Goal: Transaction & Acquisition: Book appointment/travel/reservation

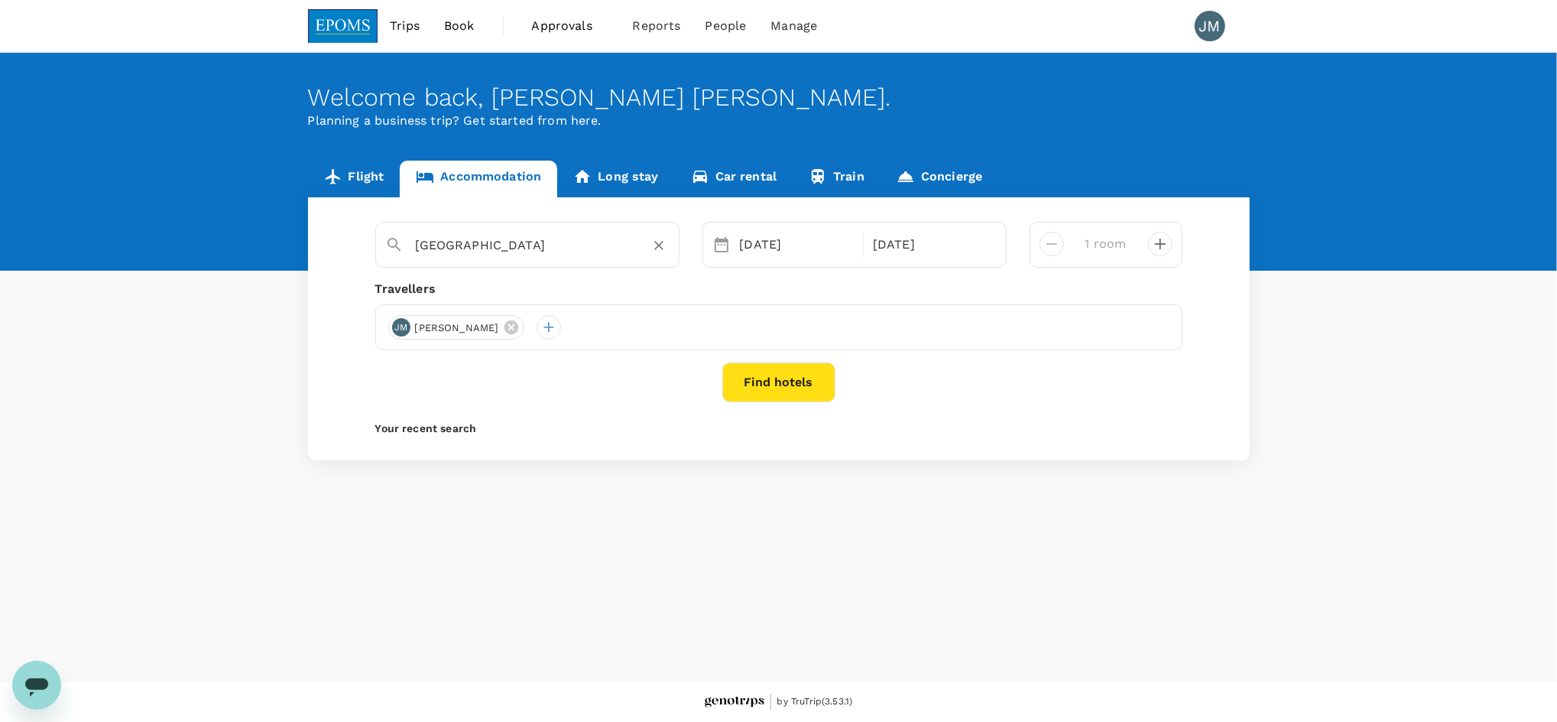
click at [506, 245] on input "[GEOGRAPHIC_DATA]" at bounding box center [521, 245] width 211 height 24
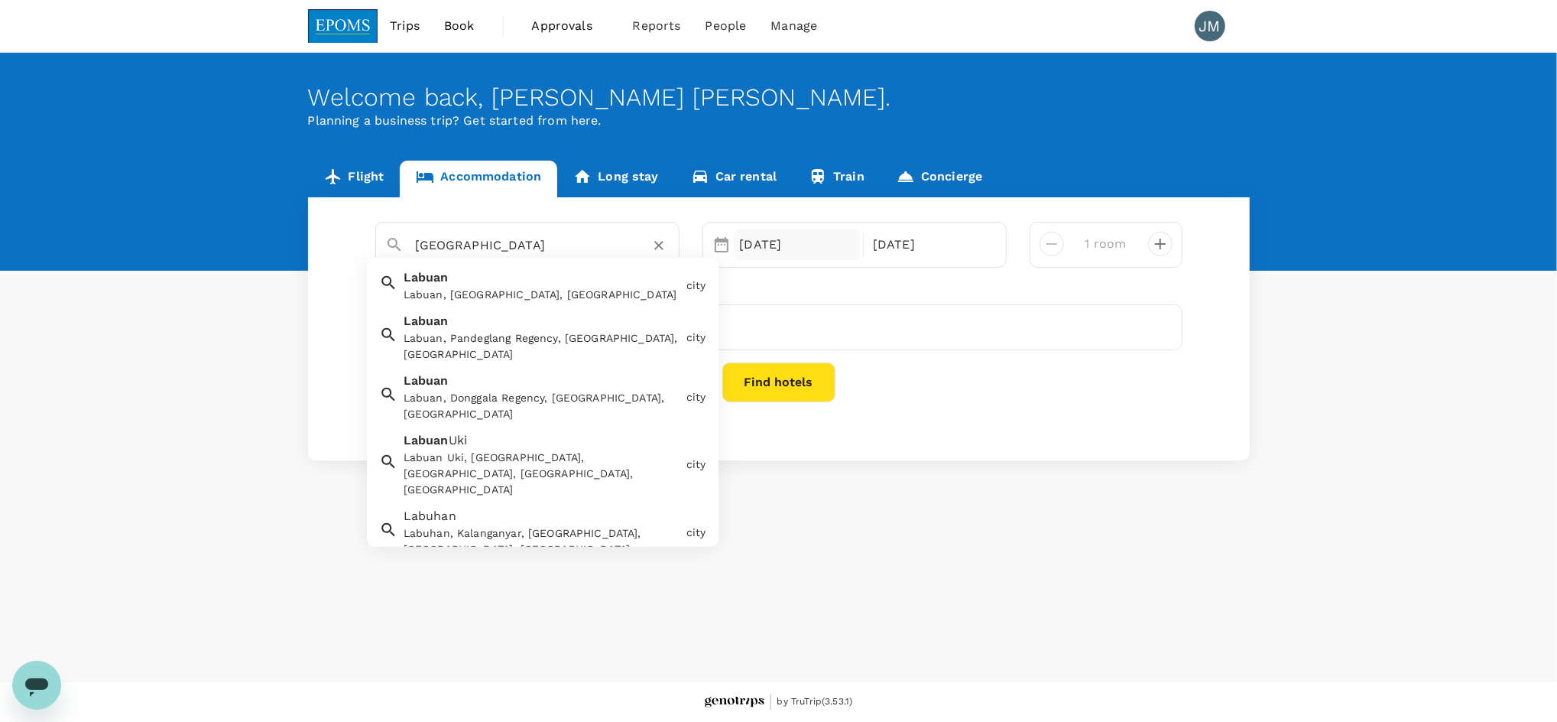
click at [813, 248] on div "[DATE]" at bounding box center [797, 244] width 127 height 31
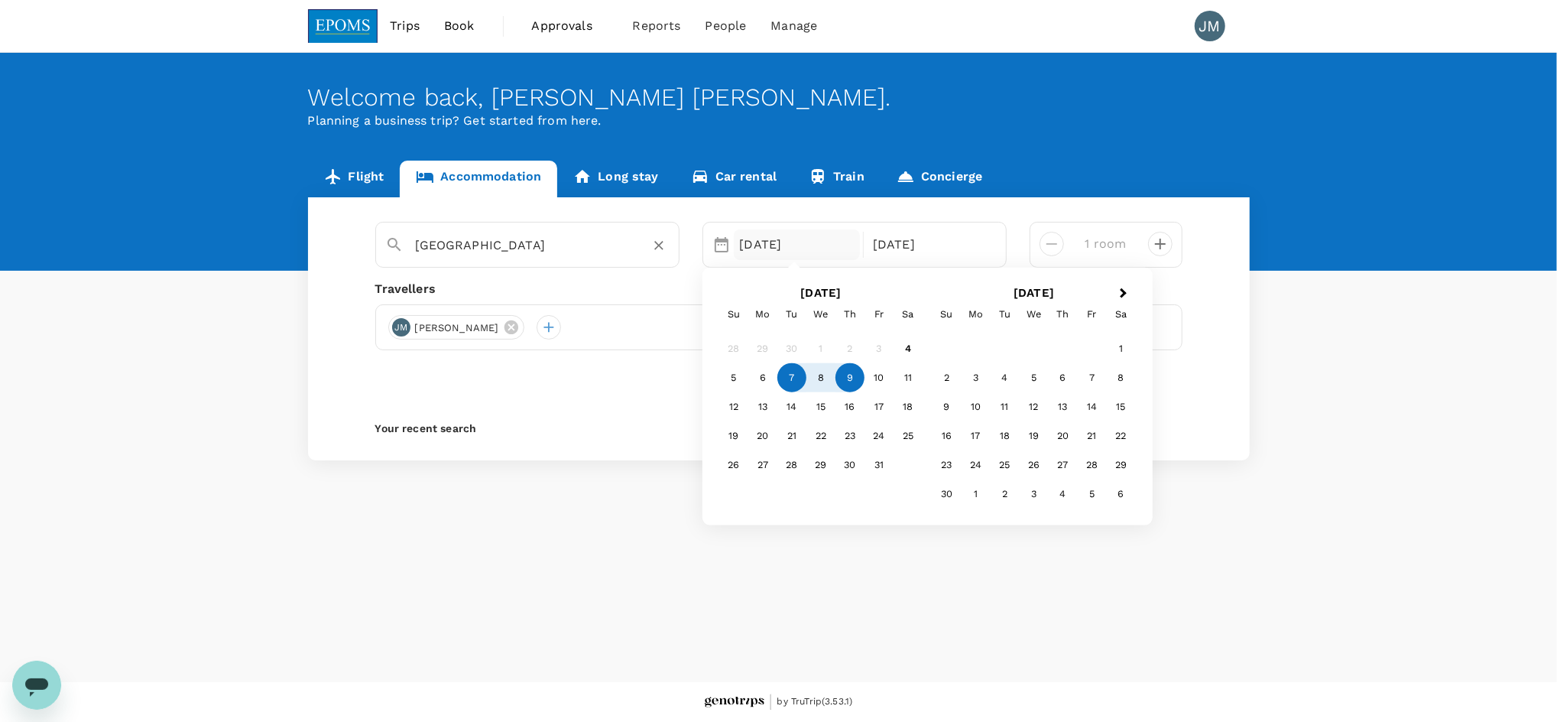
click at [583, 248] on input "[GEOGRAPHIC_DATA]" at bounding box center [521, 245] width 211 height 24
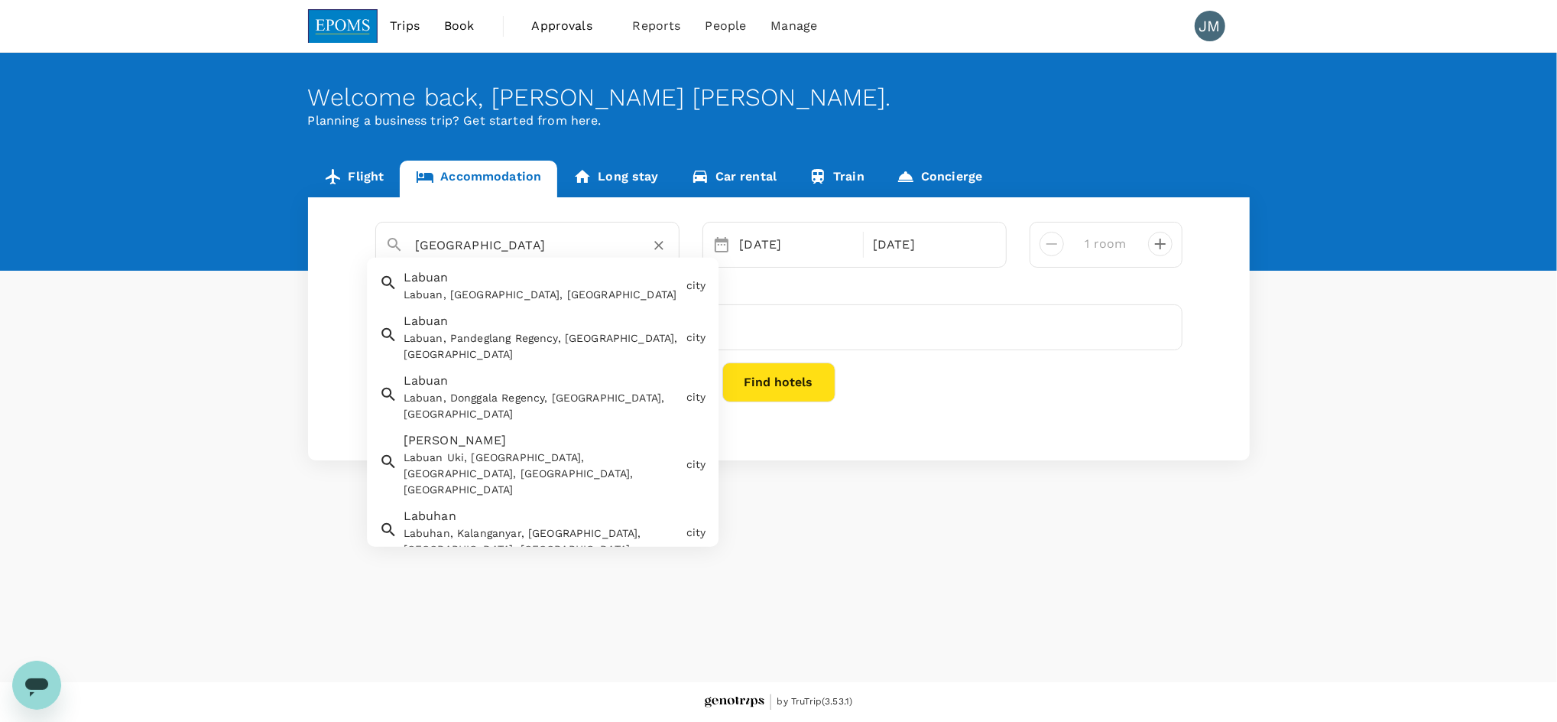
click at [566, 289] on div "Labuan, [GEOGRAPHIC_DATA], [GEOGRAPHIC_DATA]" at bounding box center [542, 295] width 277 height 16
type input "Labuan"
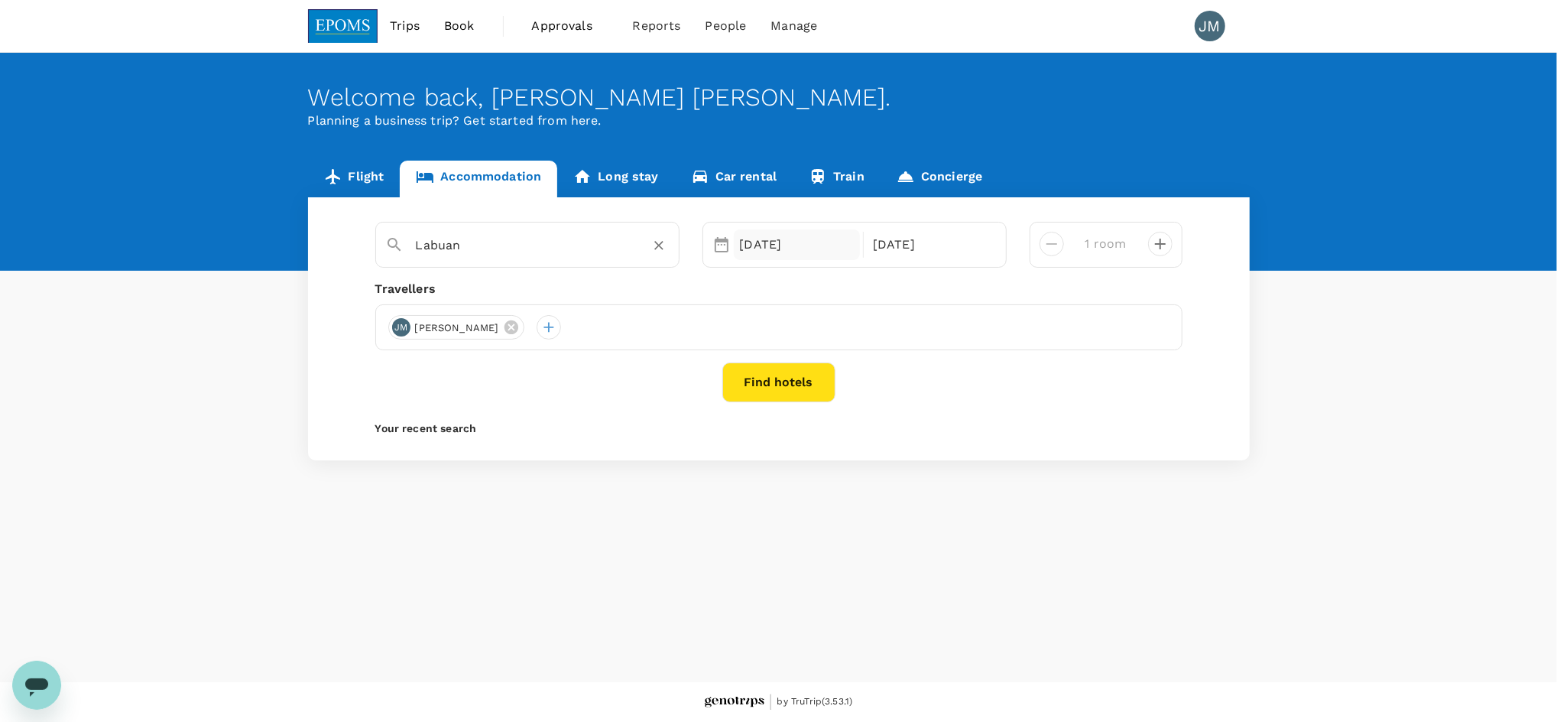
click at [795, 250] on div "[DATE]" at bounding box center [797, 244] width 127 height 31
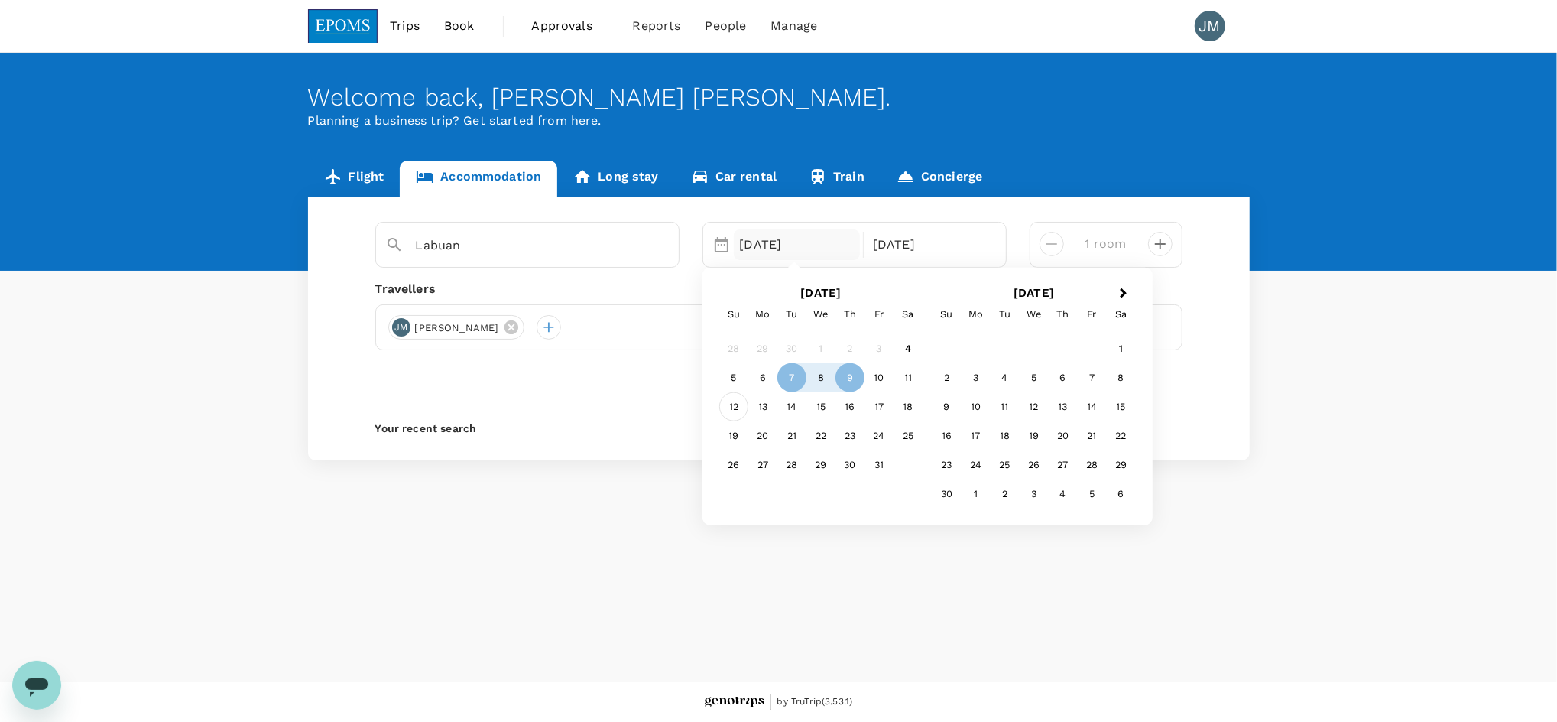
click at [737, 409] on div "12" at bounding box center [733, 405] width 29 height 29
click at [878, 411] on div "17" at bounding box center [879, 405] width 29 height 29
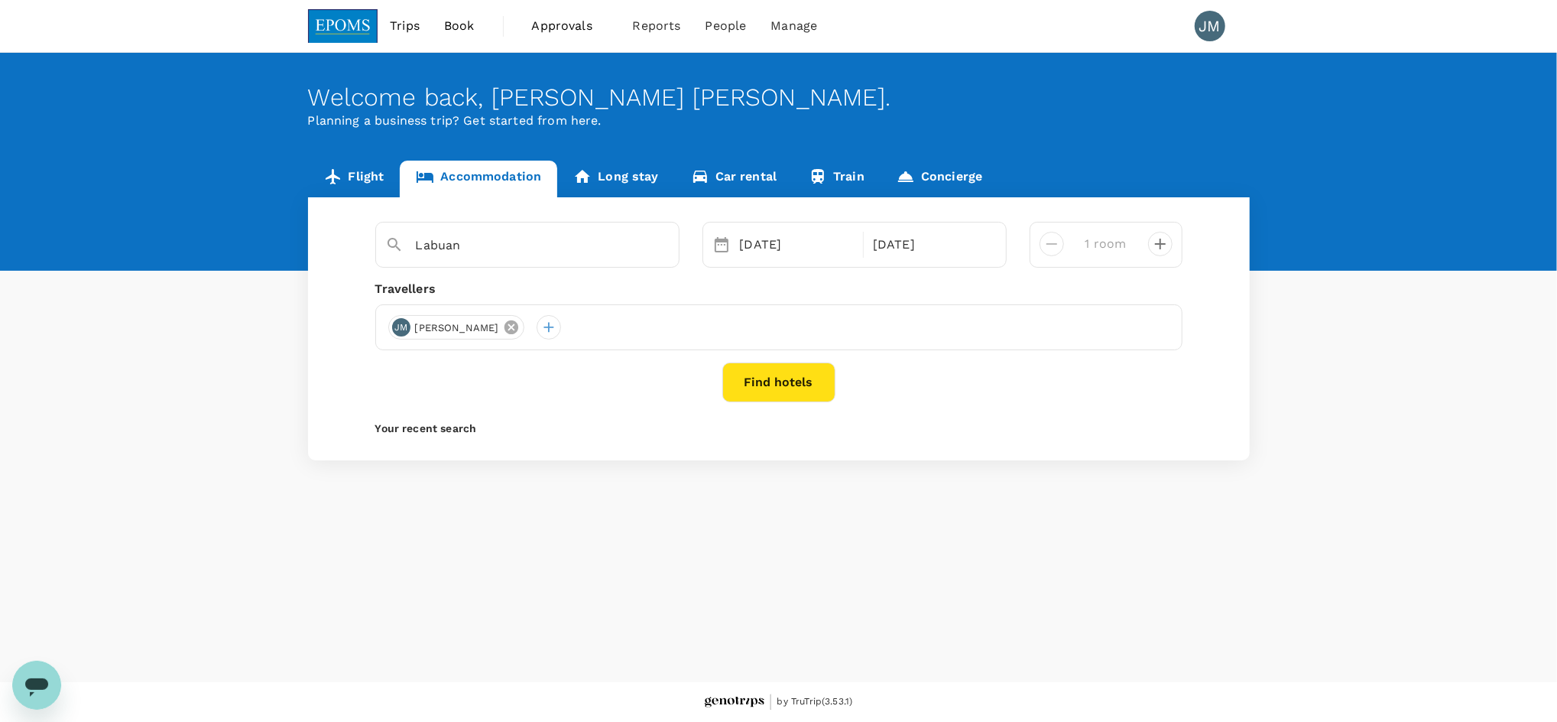
click at [518, 326] on icon at bounding box center [512, 327] width 14 height 14
click at [401, 327] on div at bounding box center [400, 327] width 24 height 24
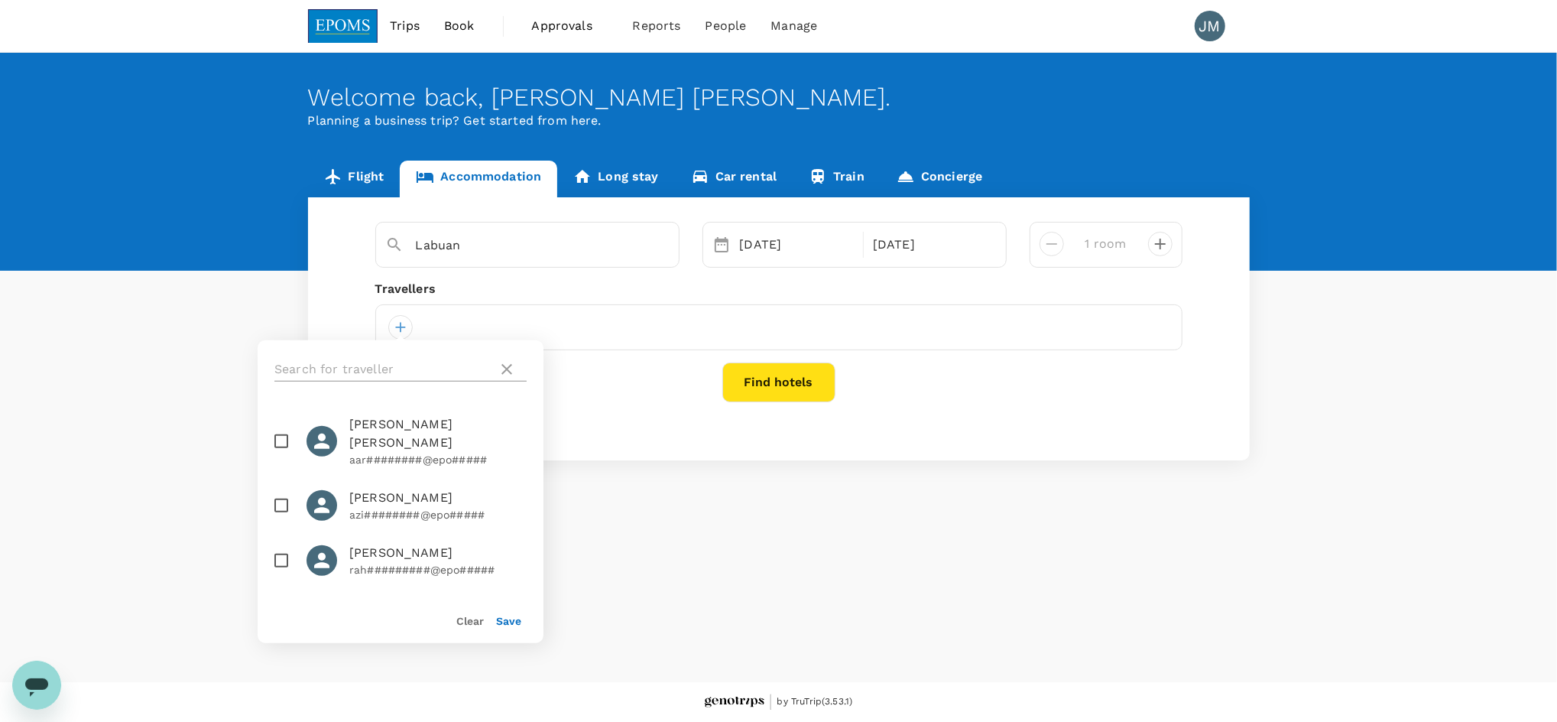
click at [397, 380] on input "text" at bounding box center [382, 369] width 217 height 24
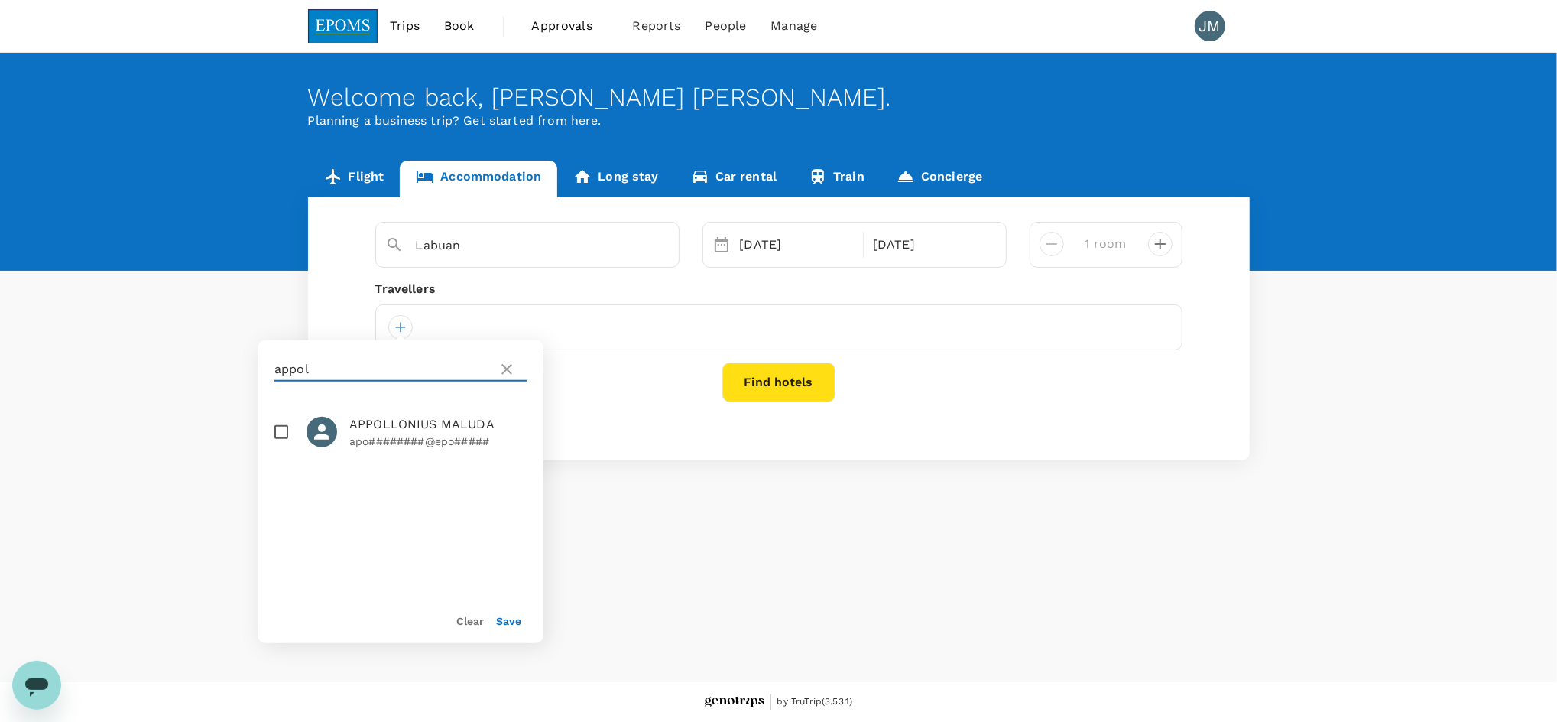
type input "appol"
click at [386, 436] on p "apo########@epo#####" at bounding box center [437, 440] width 177 height 15
checkbox input "true"
click at [511, 621] on button "Save" at bounding box center [508, 621] width 25 height 12
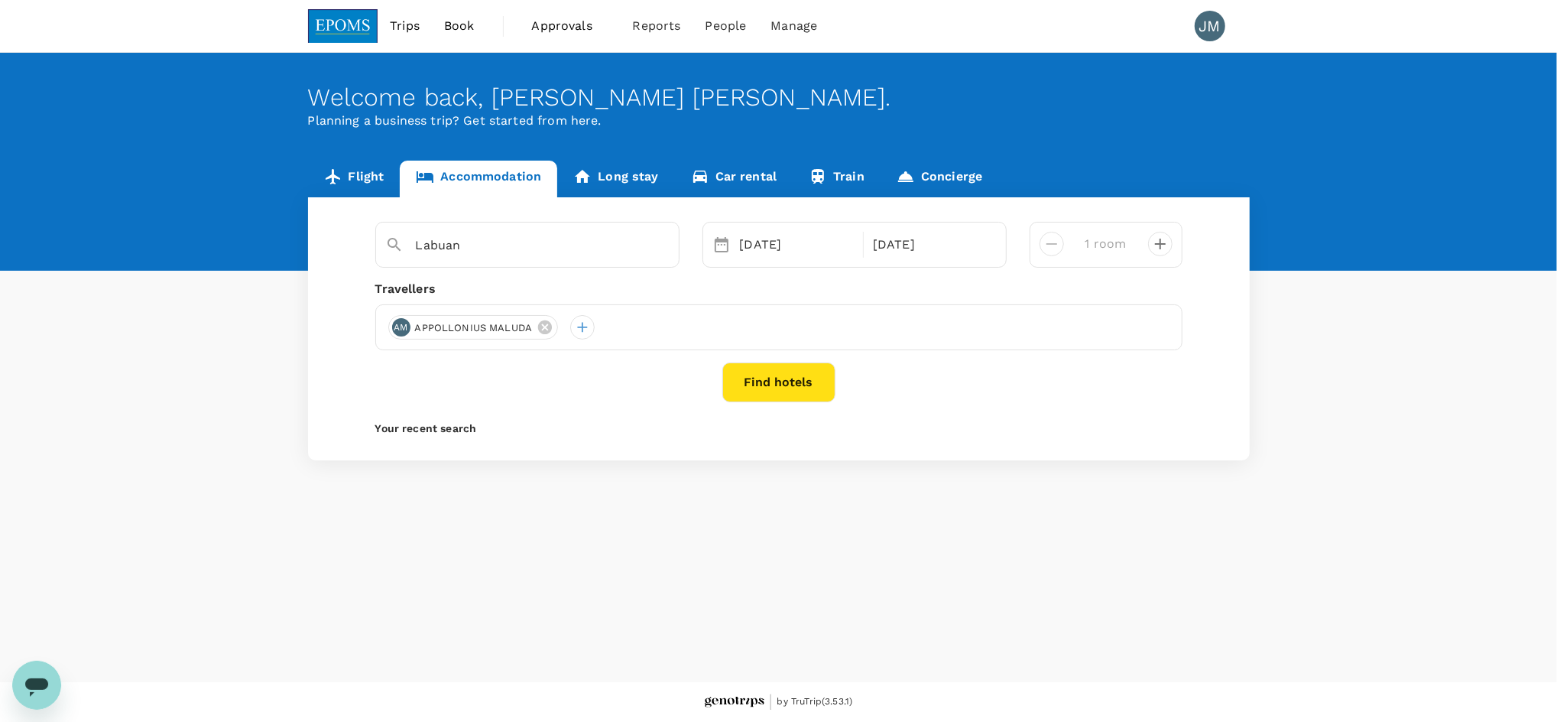
click at [755, 390] on button "Find hotels" at bounding box center [778, 382] width 113 height 40
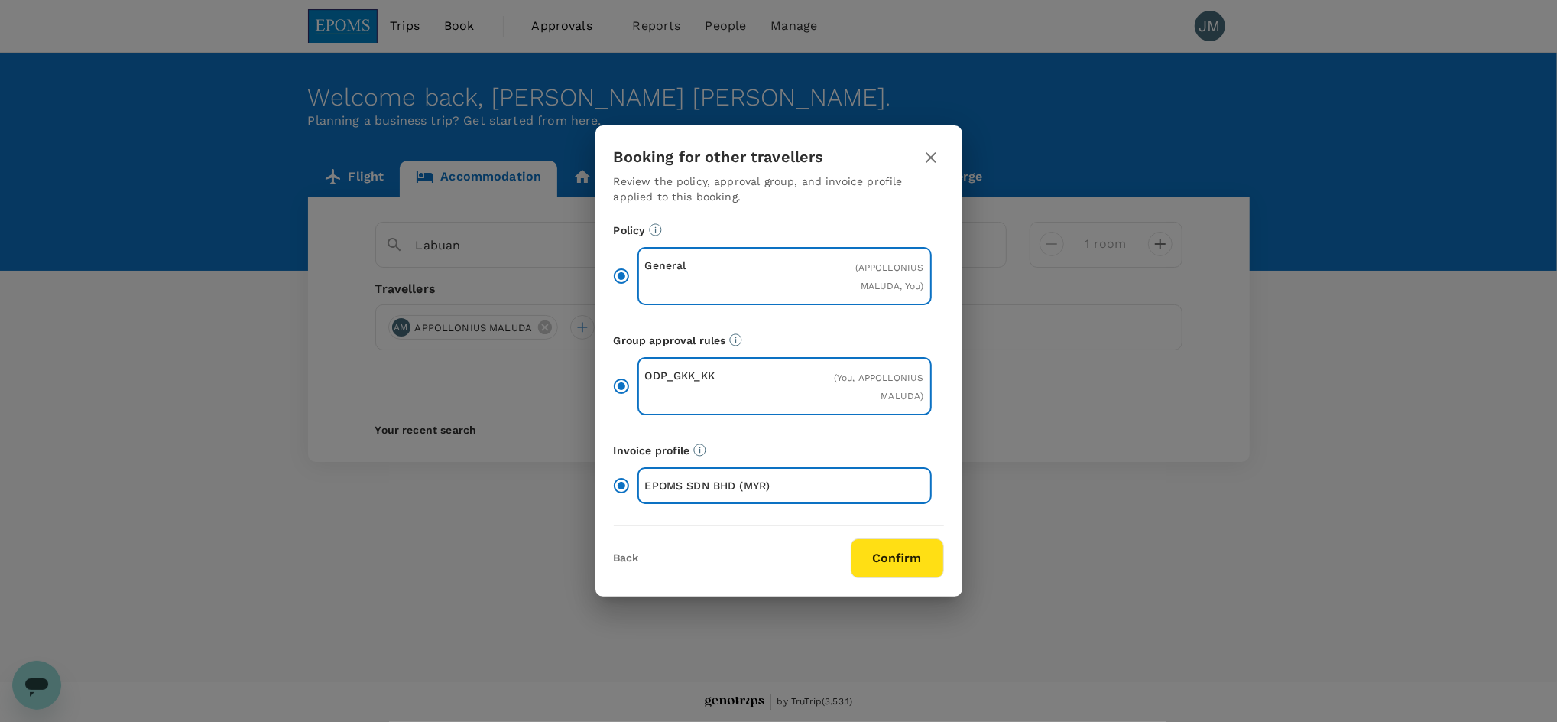
click at [926, 563] on button "Confirm" at bounding box center [897, 558] width 93 height 40
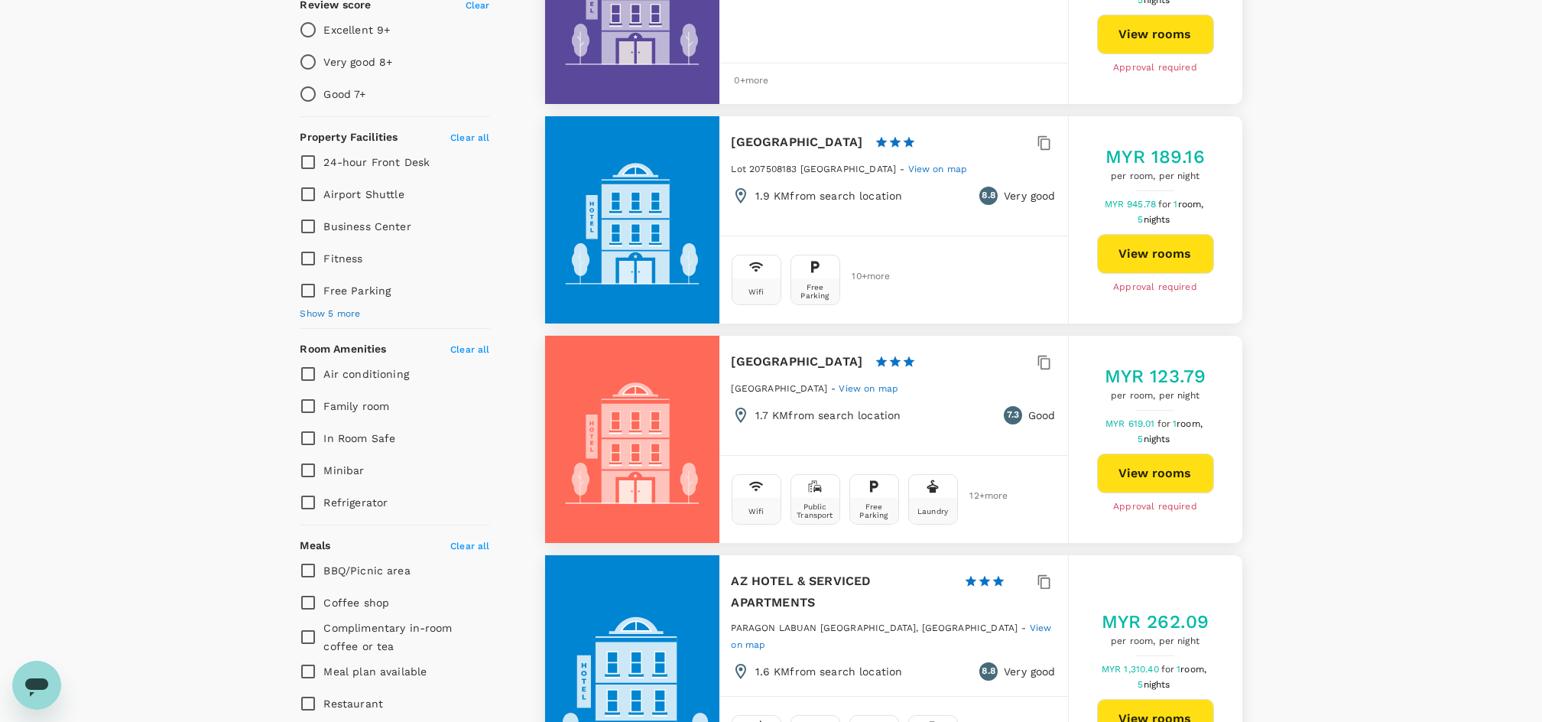
scroll to position [407, 0]
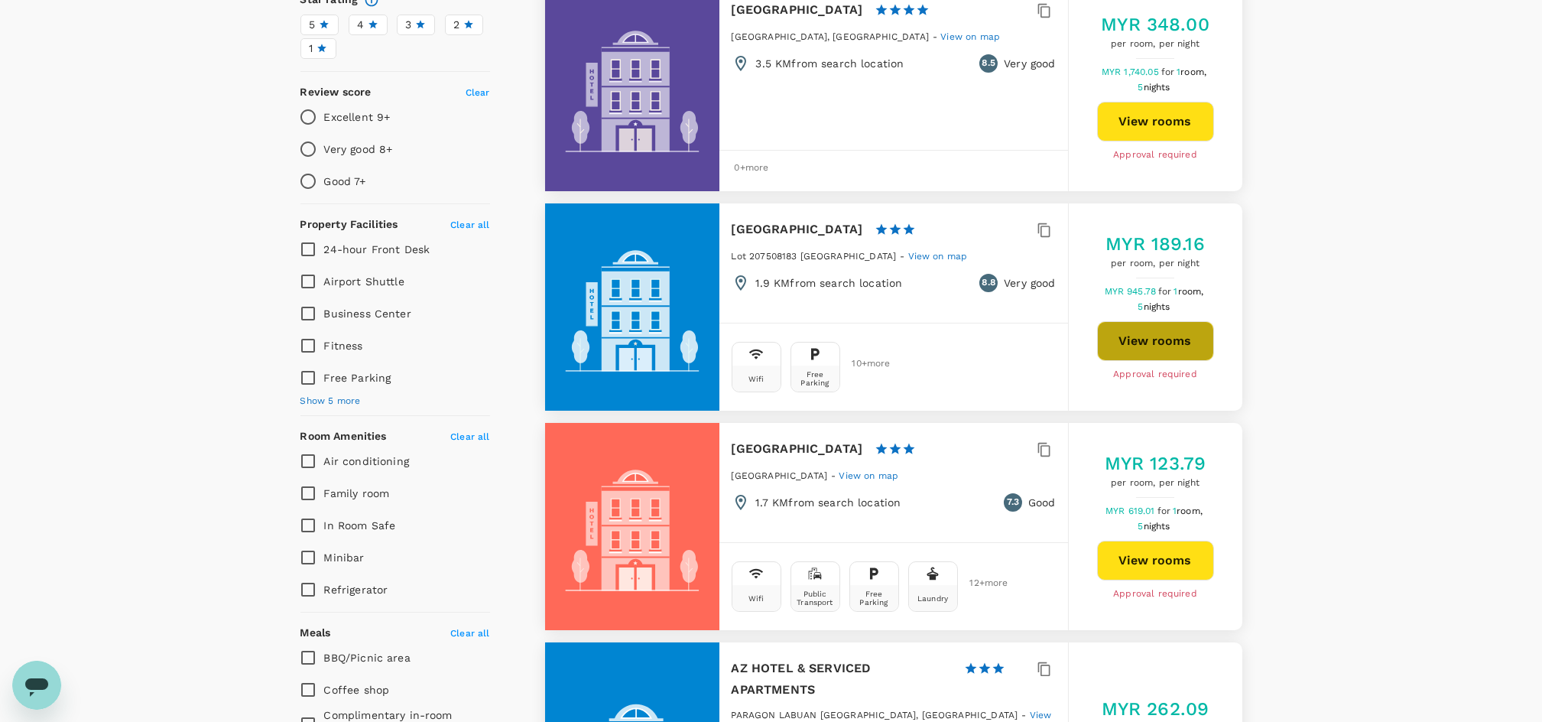
click at [1148, 339] on button "View rooms" at bounding box center [1155, 341] width 117 height 40
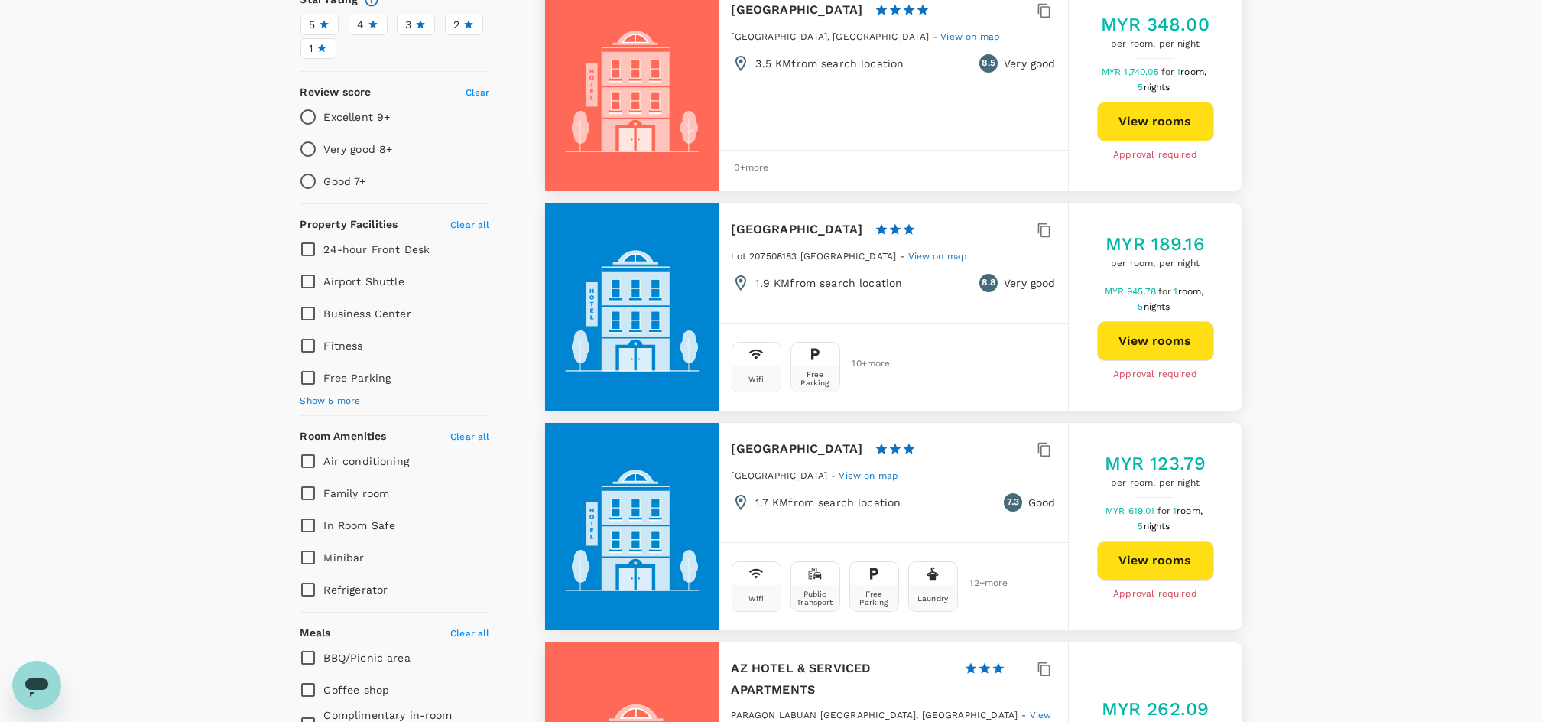
type input "761.66"
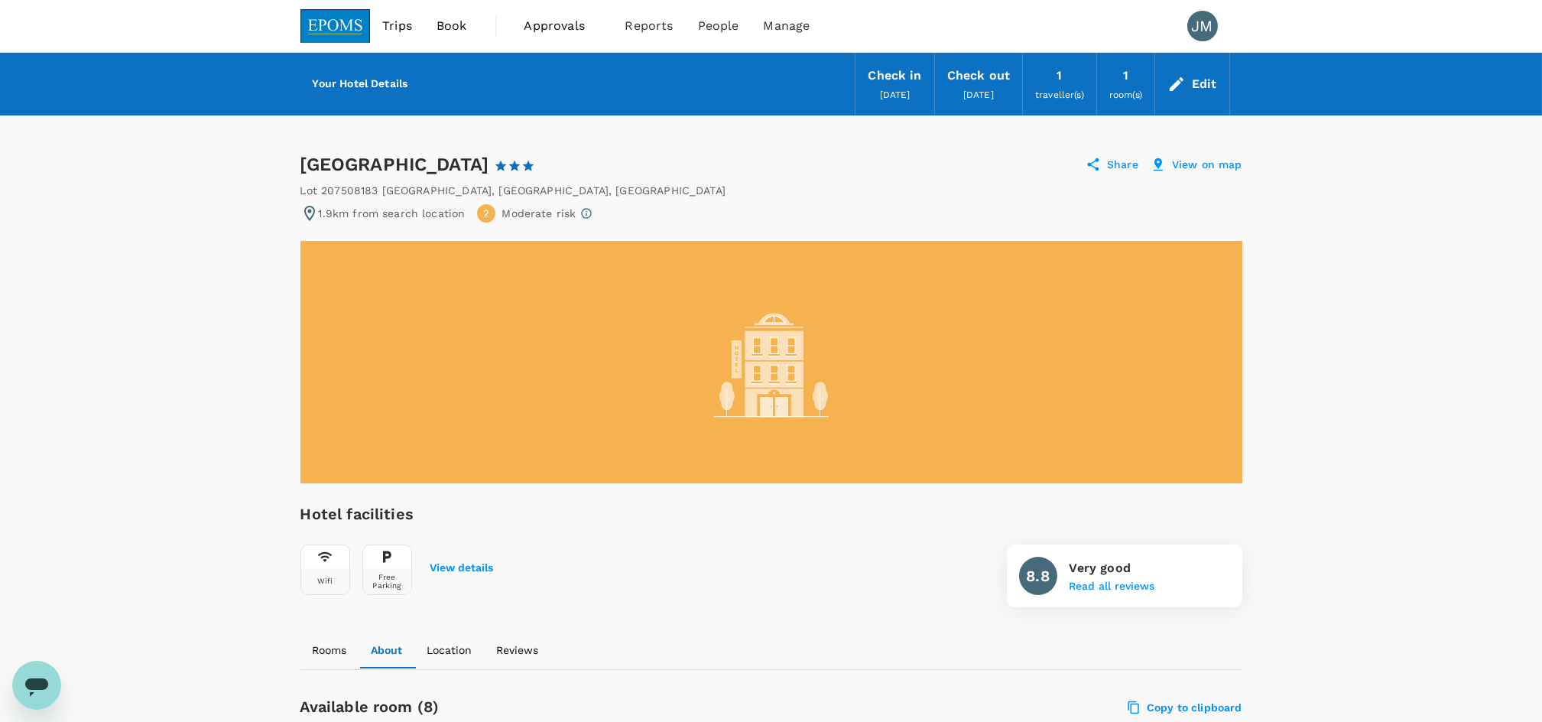
click at [1199, 74] on div "Edit" at bounding box center [1204, 83] width 25 height 21
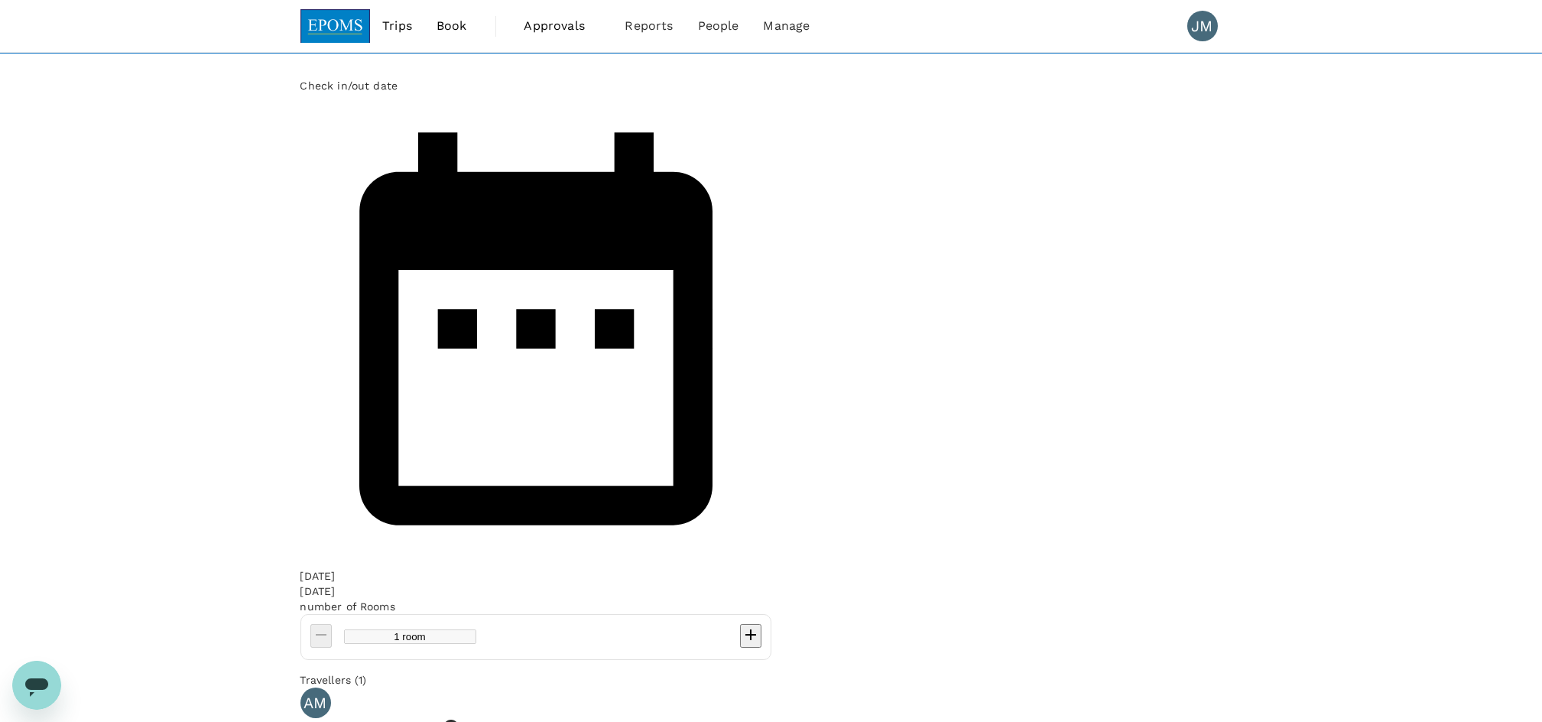
click at [445, 21] on span "Book" at bounding box center [452, 26] width 31 height 18
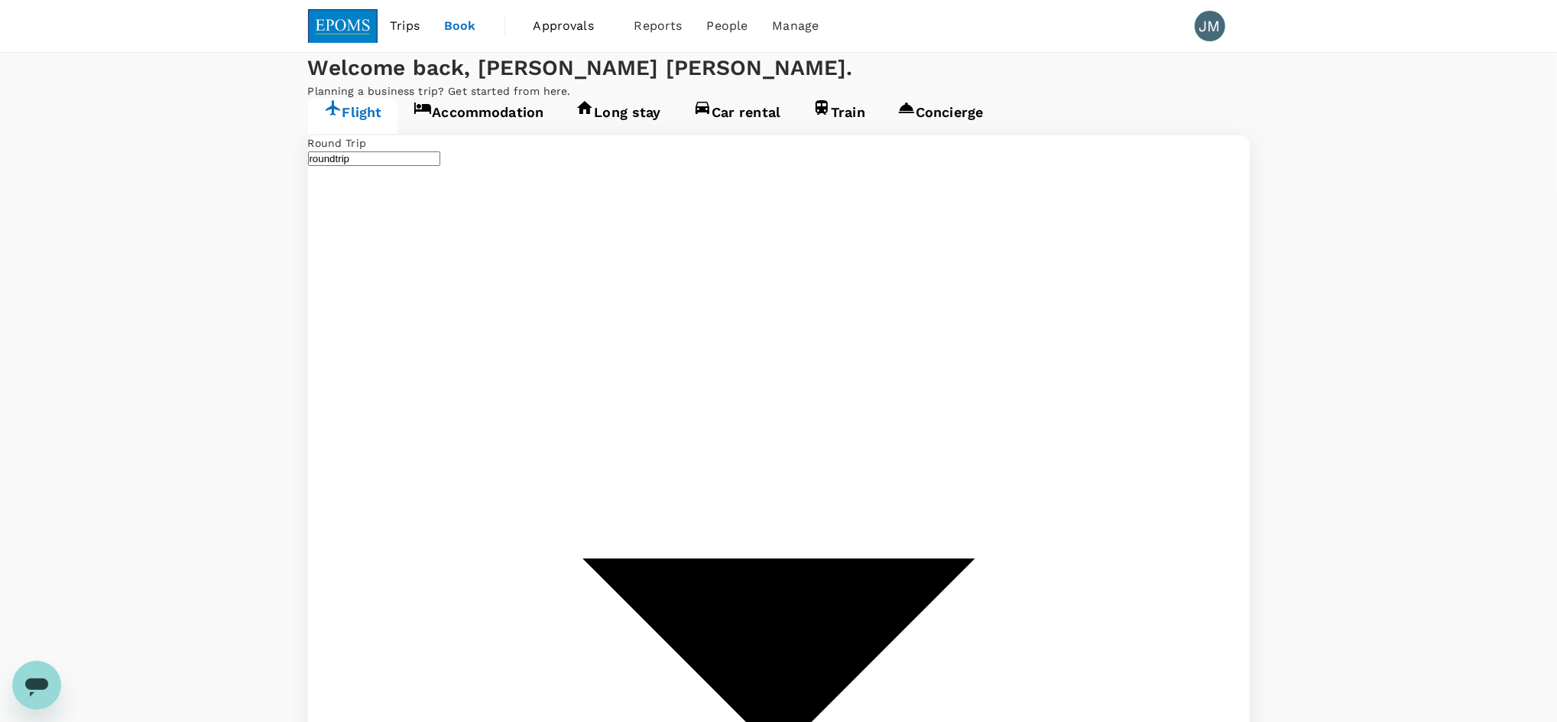
type input "Kuala Lumpur, Malaysia (any)"
type input "Kota Kinabalu, Malaysia (any)"
type input "Kuala Lumpur, Malaysia (any)"
type input "Kota Kinabalu, Malaysia (any)"
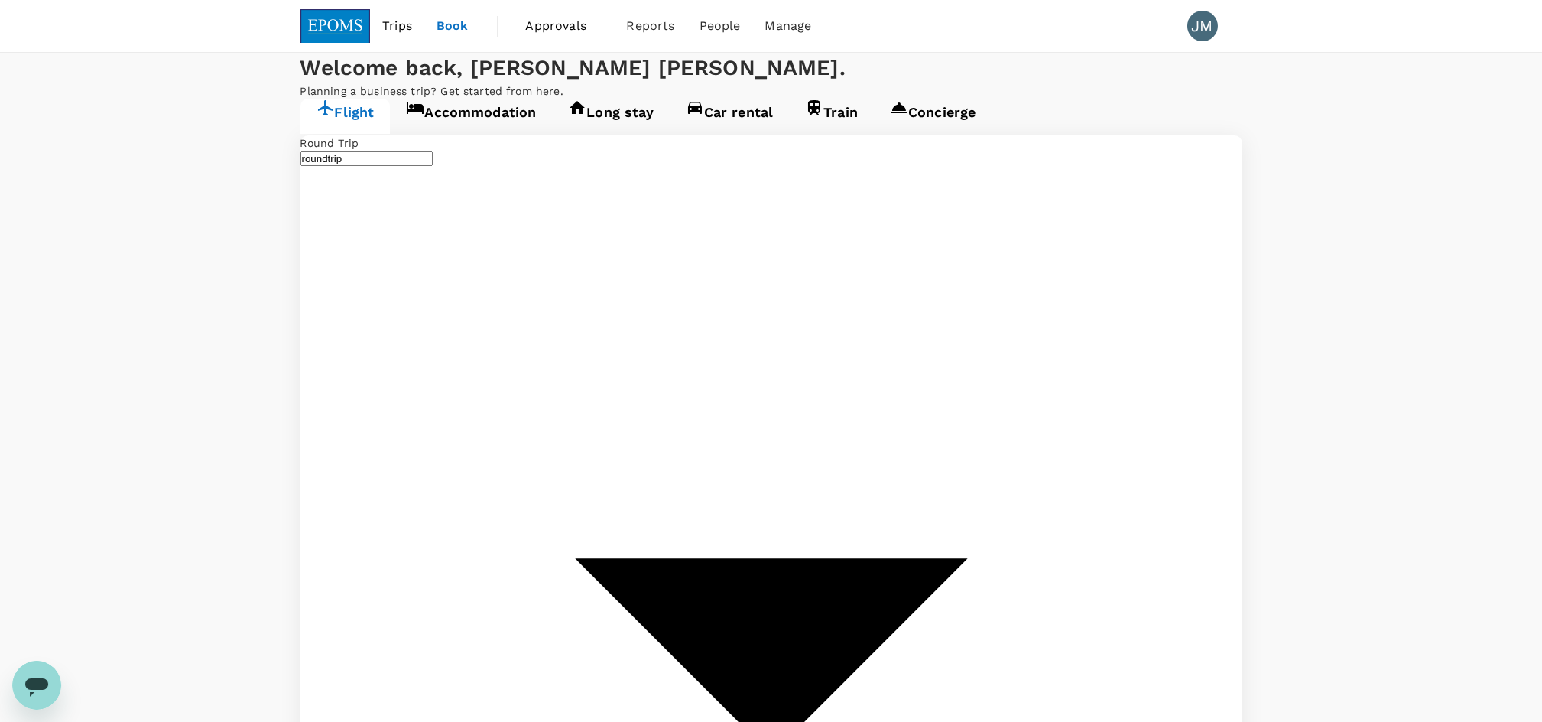
click at [481, 134] on link "Accommodation" at bounding box center [471, 116] width 162 height 35
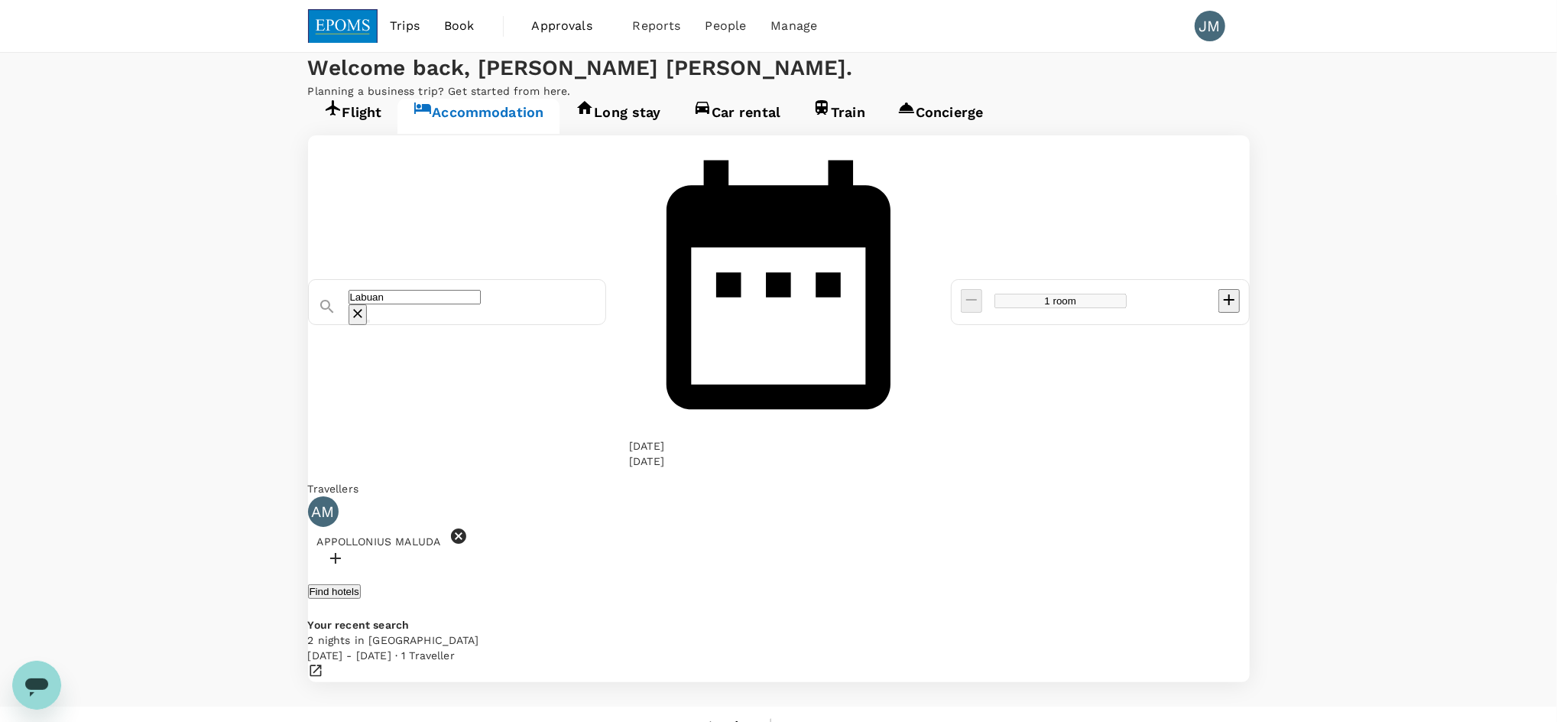
click at [465, 290] on input "Labuan" at bounding box center [415, 297] width 132 height 15
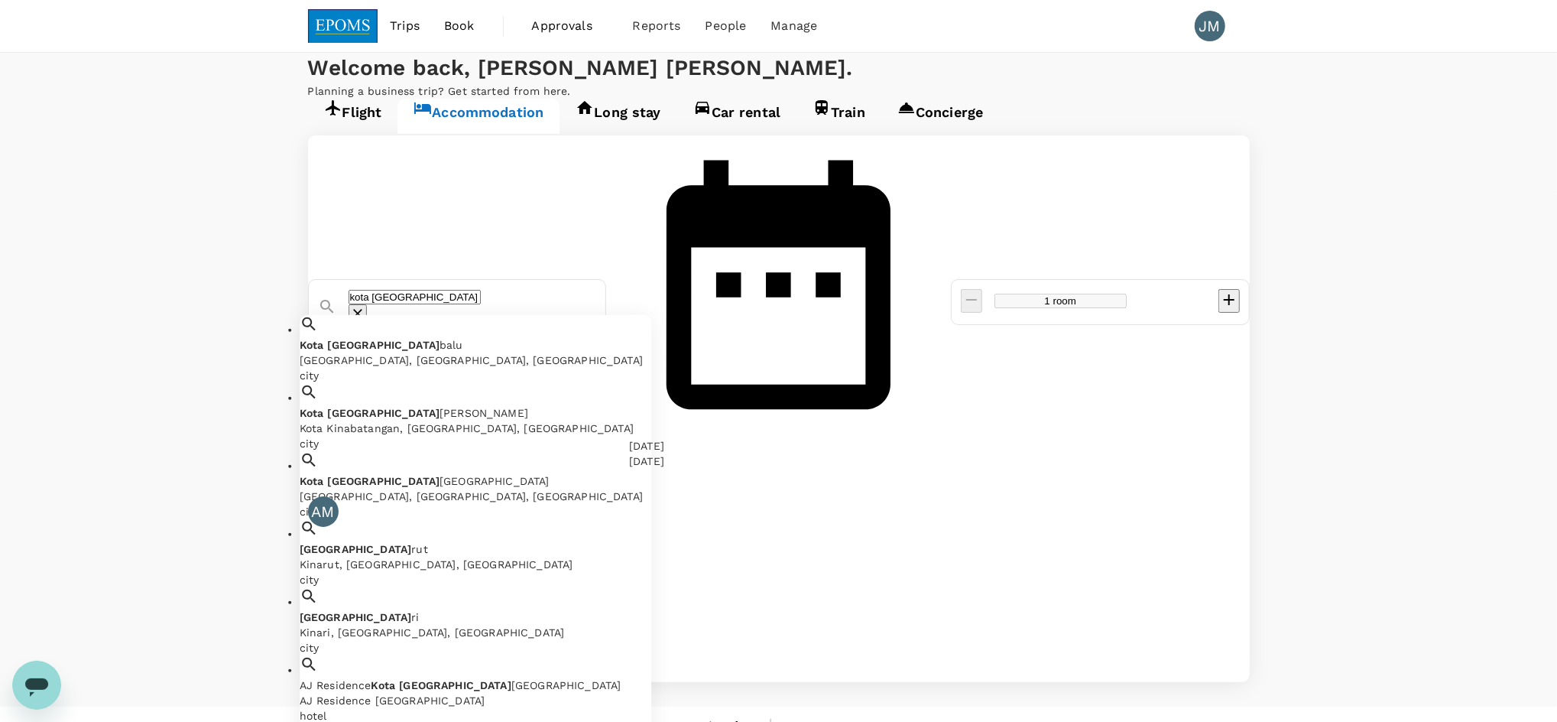
click at [509, 352] on div "Kota Kinabalu, Sabah, Malaysia" at bounding box center [476, 359] width 352 height 15
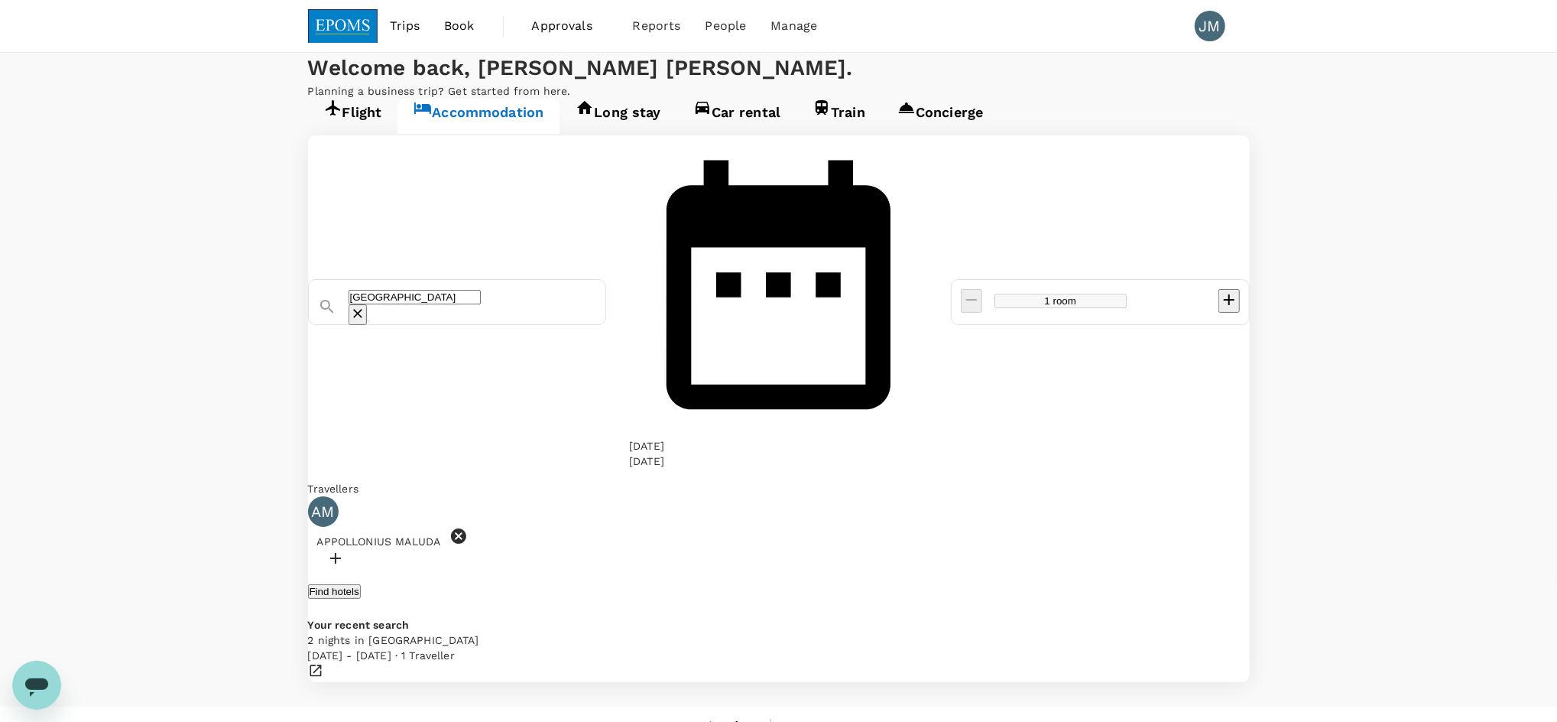
type input "[GEOGRAPHIC_DATA]"
click at [664, 438] on div "[DATE]" at bounding box center [646, 445] width 35 height 15
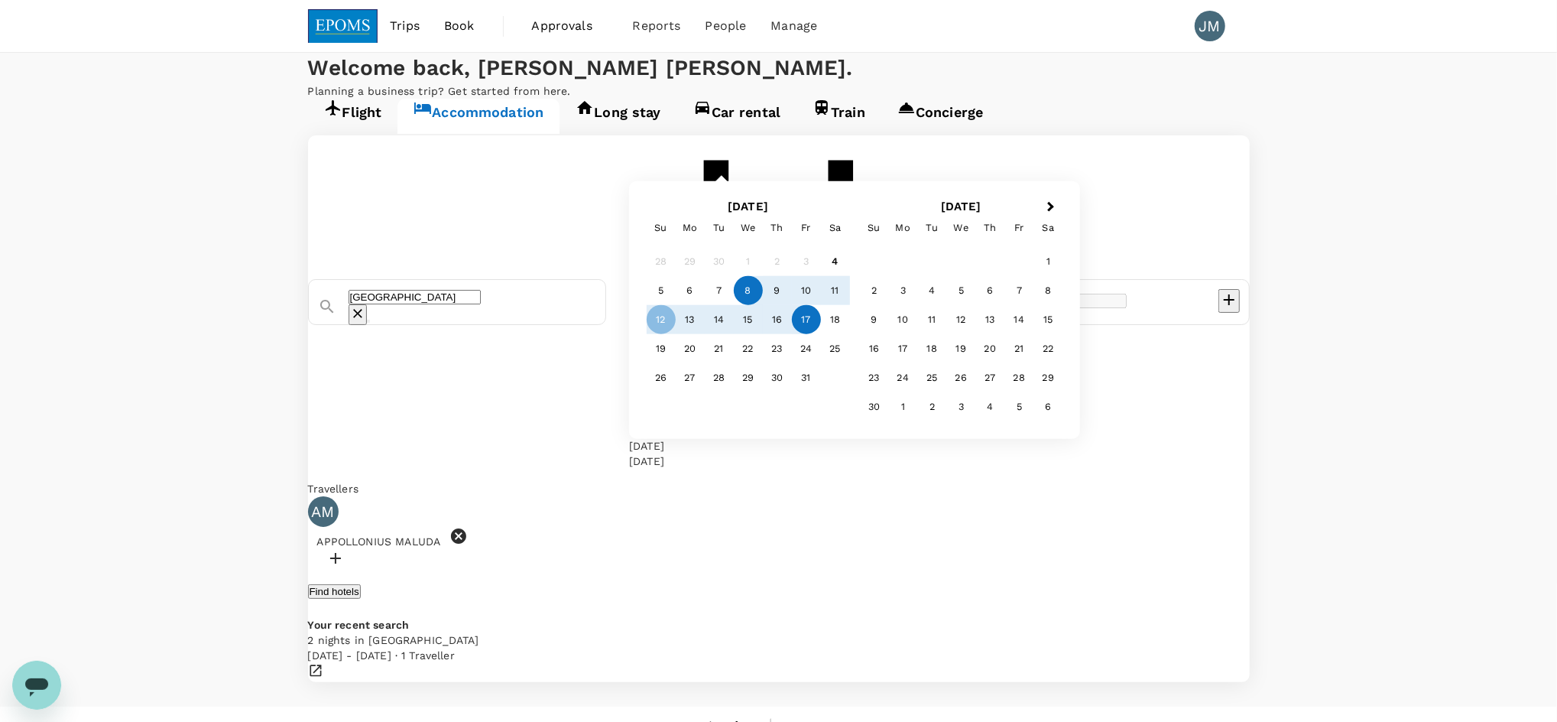
click at [763, 305] on div "8" at bounding box center [748, 290] width 29 height 29
click at [664, 453] on div "[DATE]" at bounding box center [646, 460] width 35 height 15
click at [792, 305] on div "9" at bounding box center [777, 290] width 29 height 29
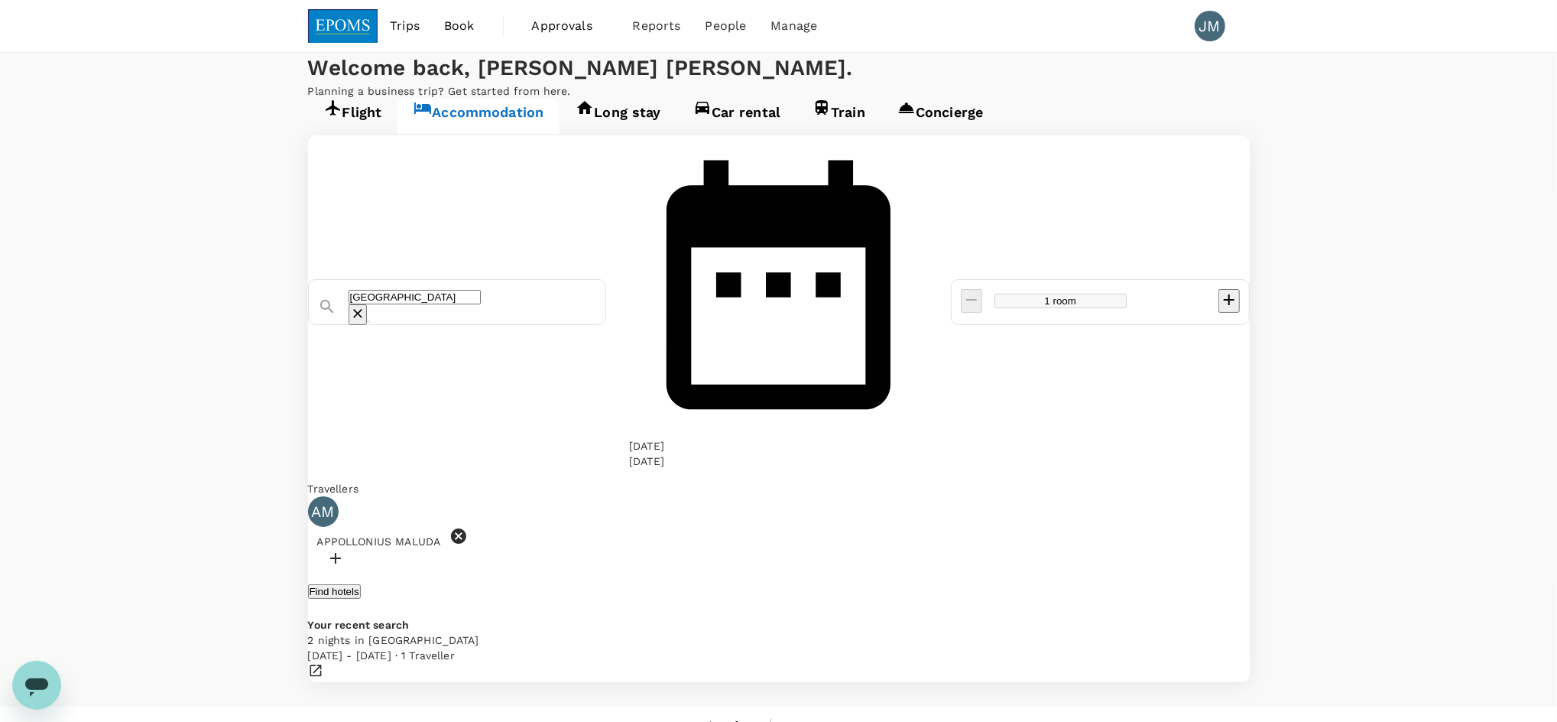
click at [466, 528] on icon at bounding box center [458, 535] width 15 height 15
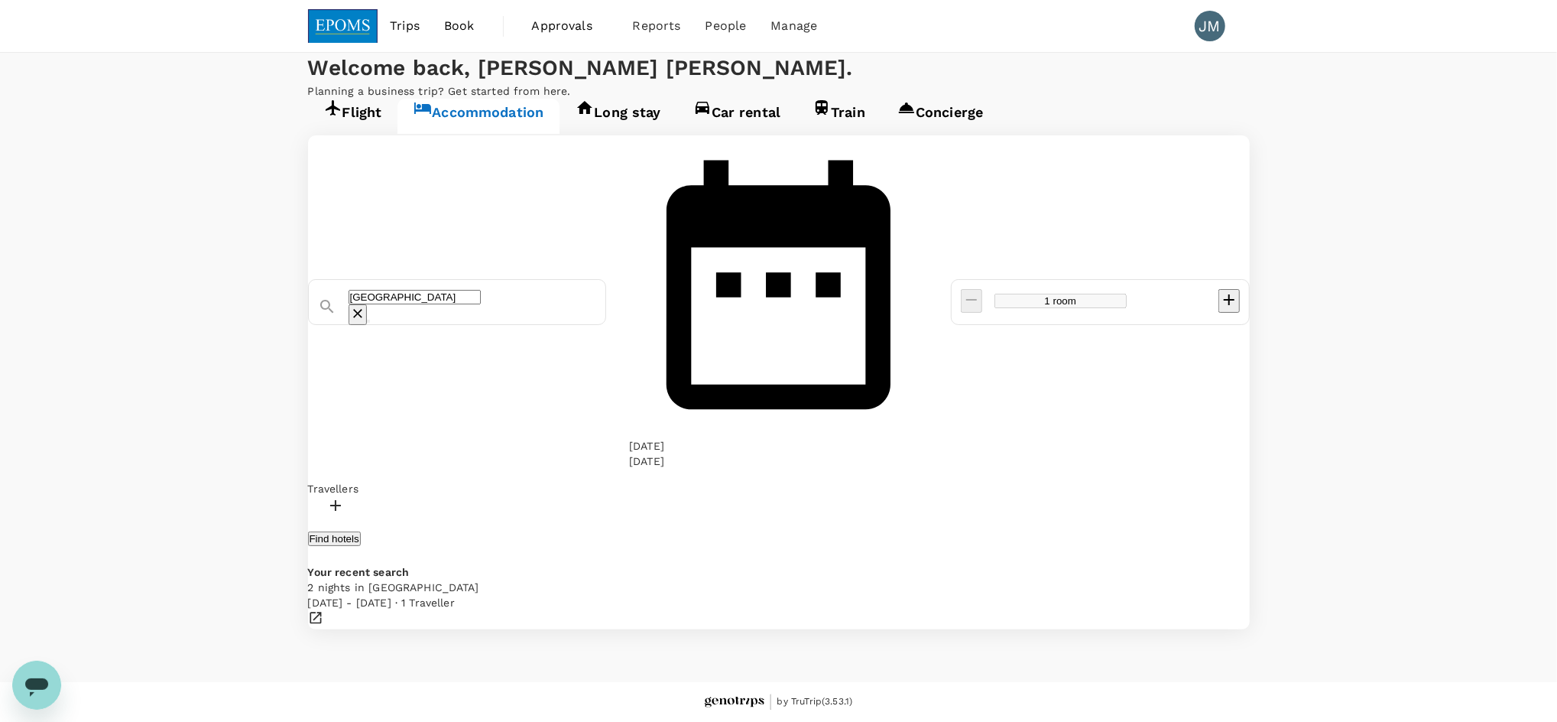
click at [395, 496] on div at bounding box center [779, 507] width 942 height 22
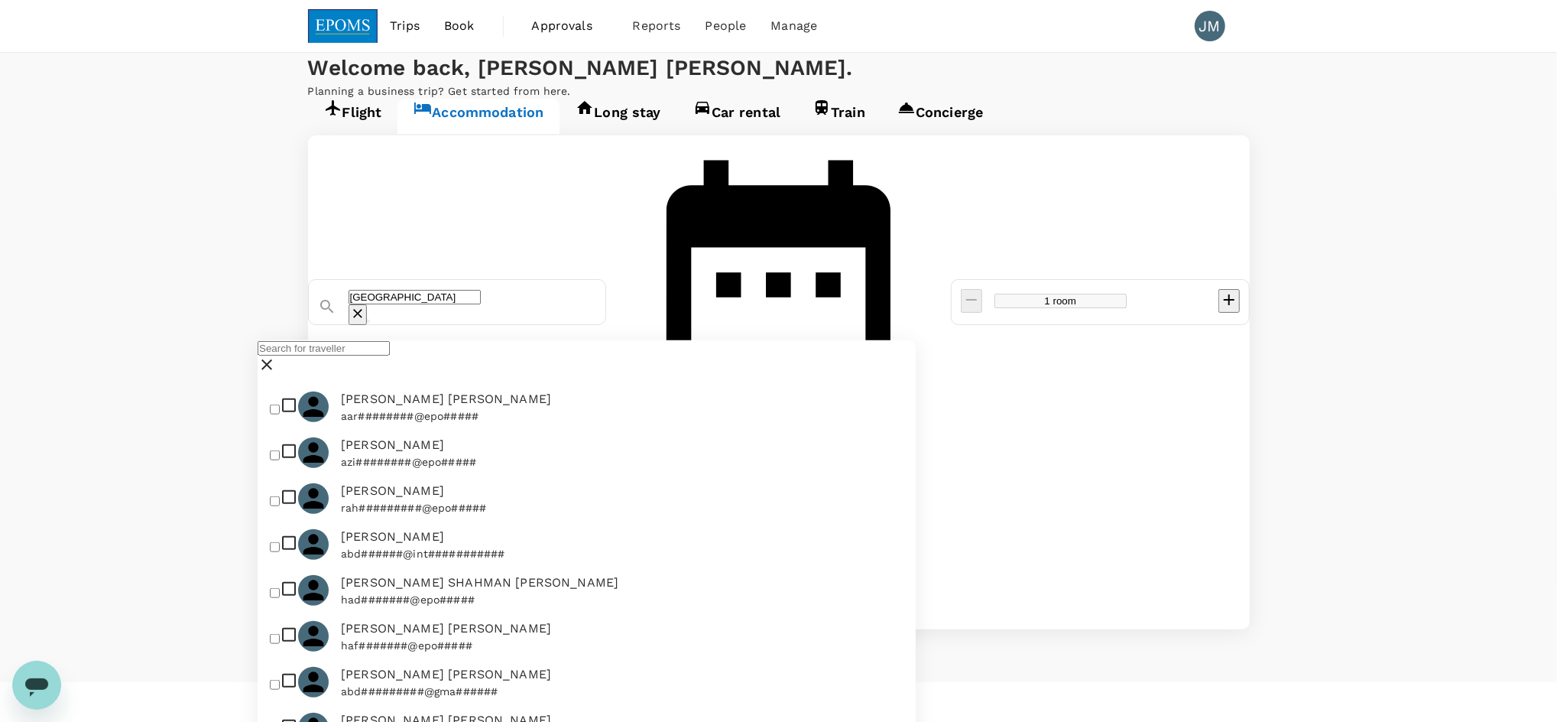
click at [390, 355] on input "text" at bounding box center [324, 348] width 132 height 15
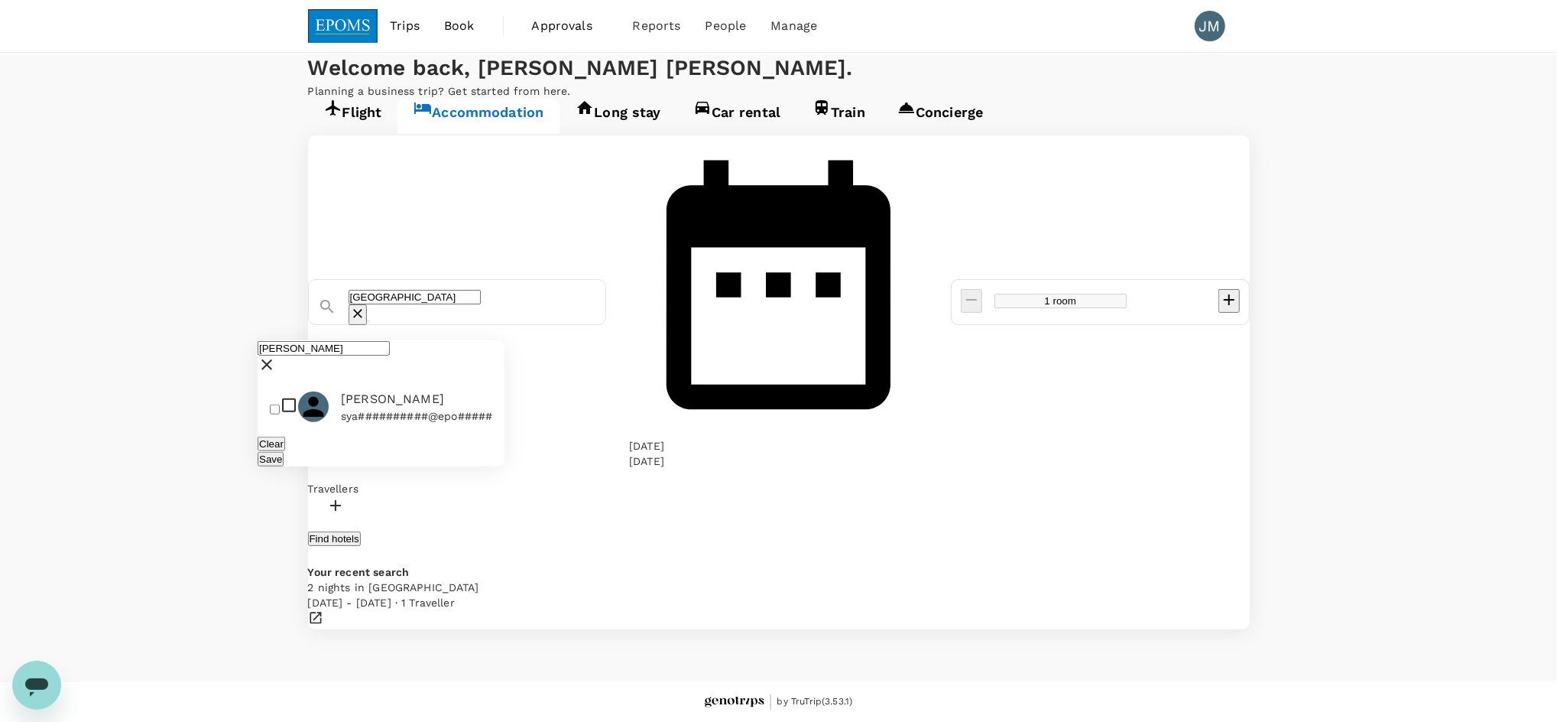
type input "ahmad syahm"
click at [404, 408] on span "[PERSON_NAME]" at bounding box center [416, 399] width 151 height 18
checkbox input "true"
click at [505, 466] on div "Clear Save" at bounding box center [381, 451] width 247 height 31
click at [284, 466] on button "Save" at bounding box center [271, 459] width 26 height 15
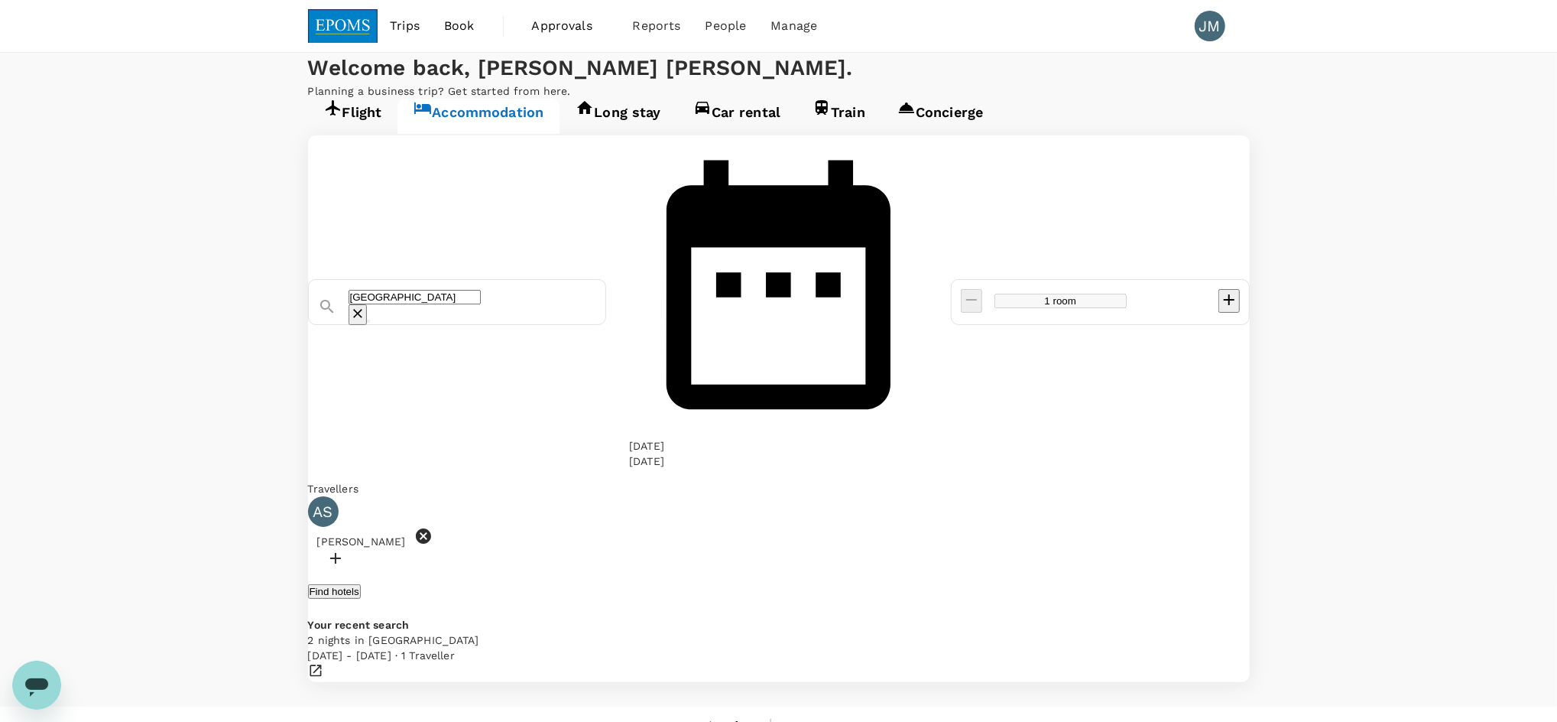
click at [361, 584] on button "Find hotels" at bounding box center [334, 591] width 53 height 15
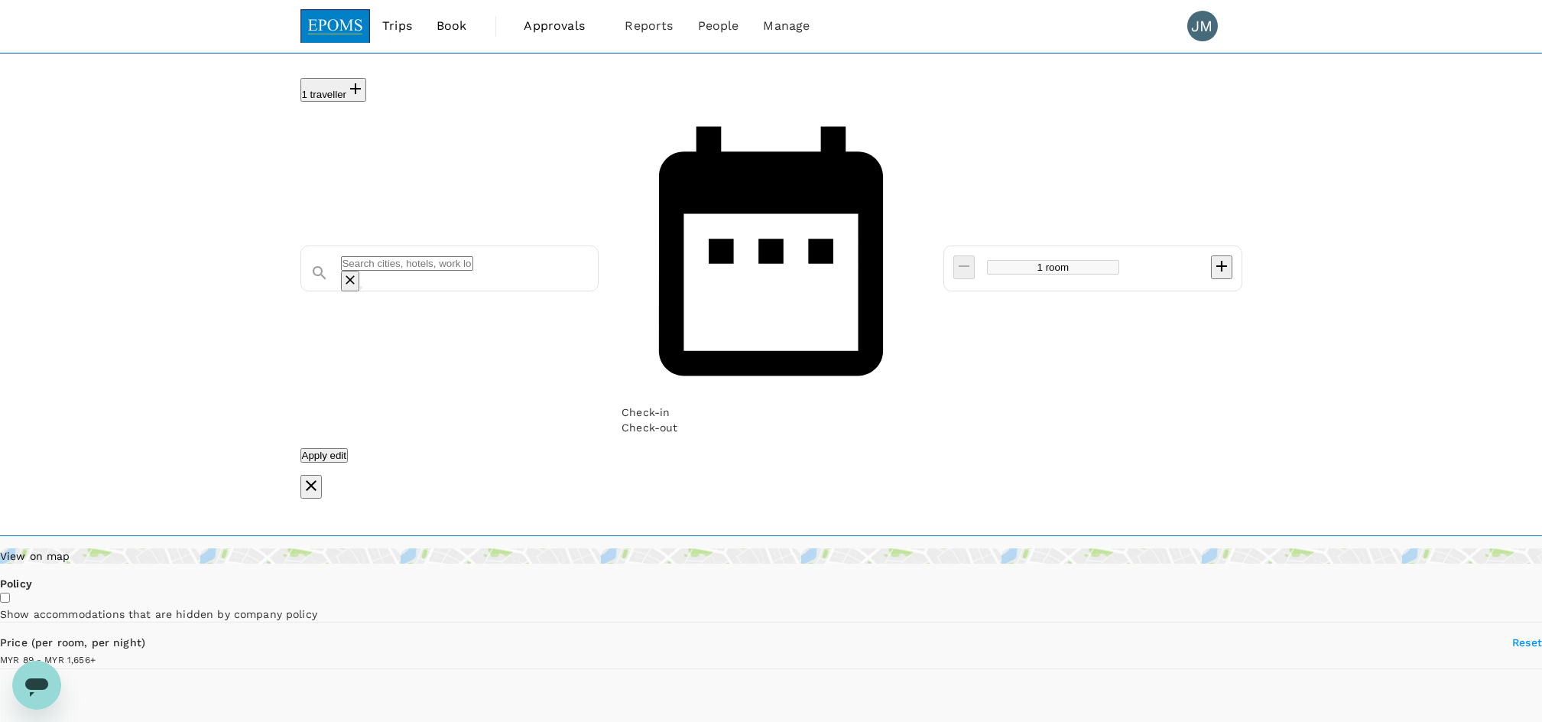
type input "[GEOGRAPHIC_DATA]"
type input "1655.36"
type input "80.36"
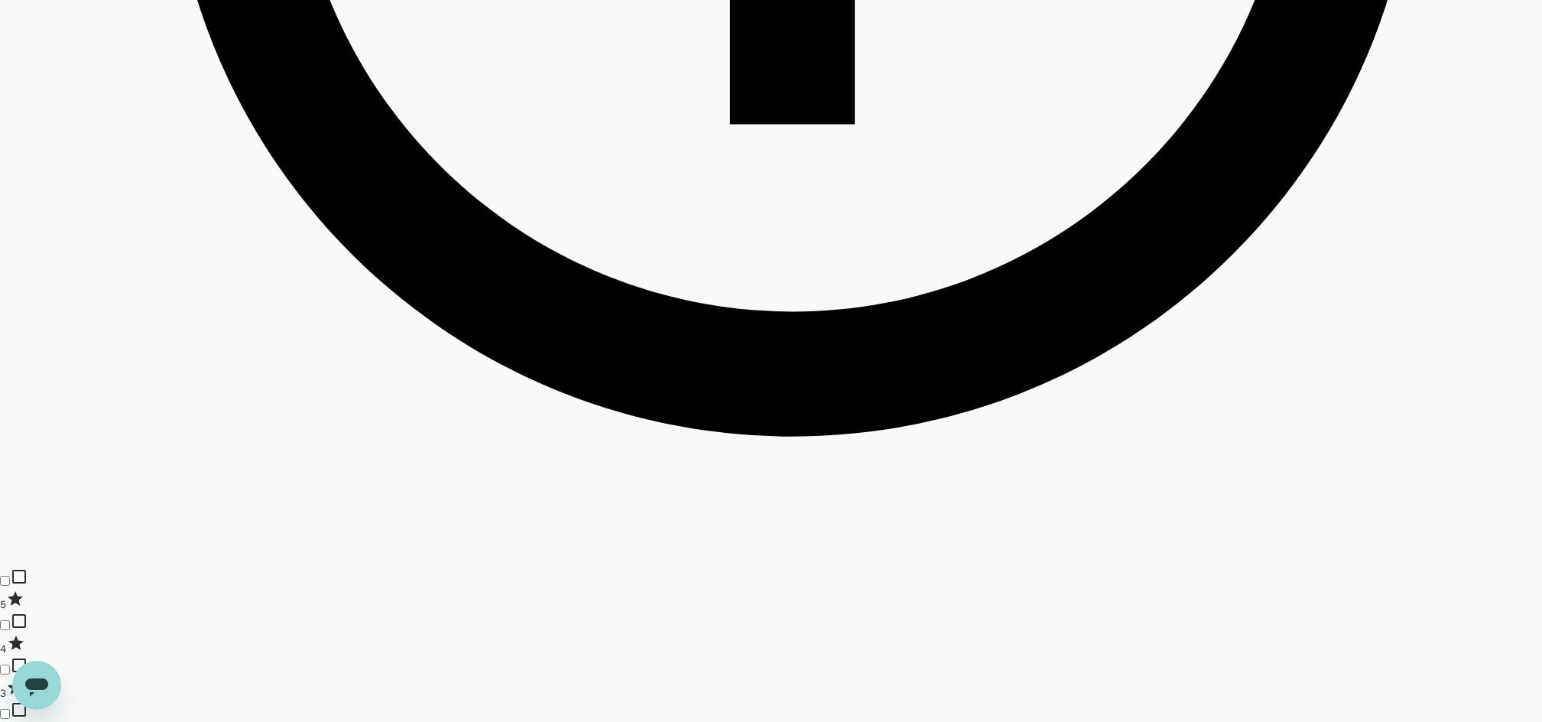
scroll to position [1732, 0]
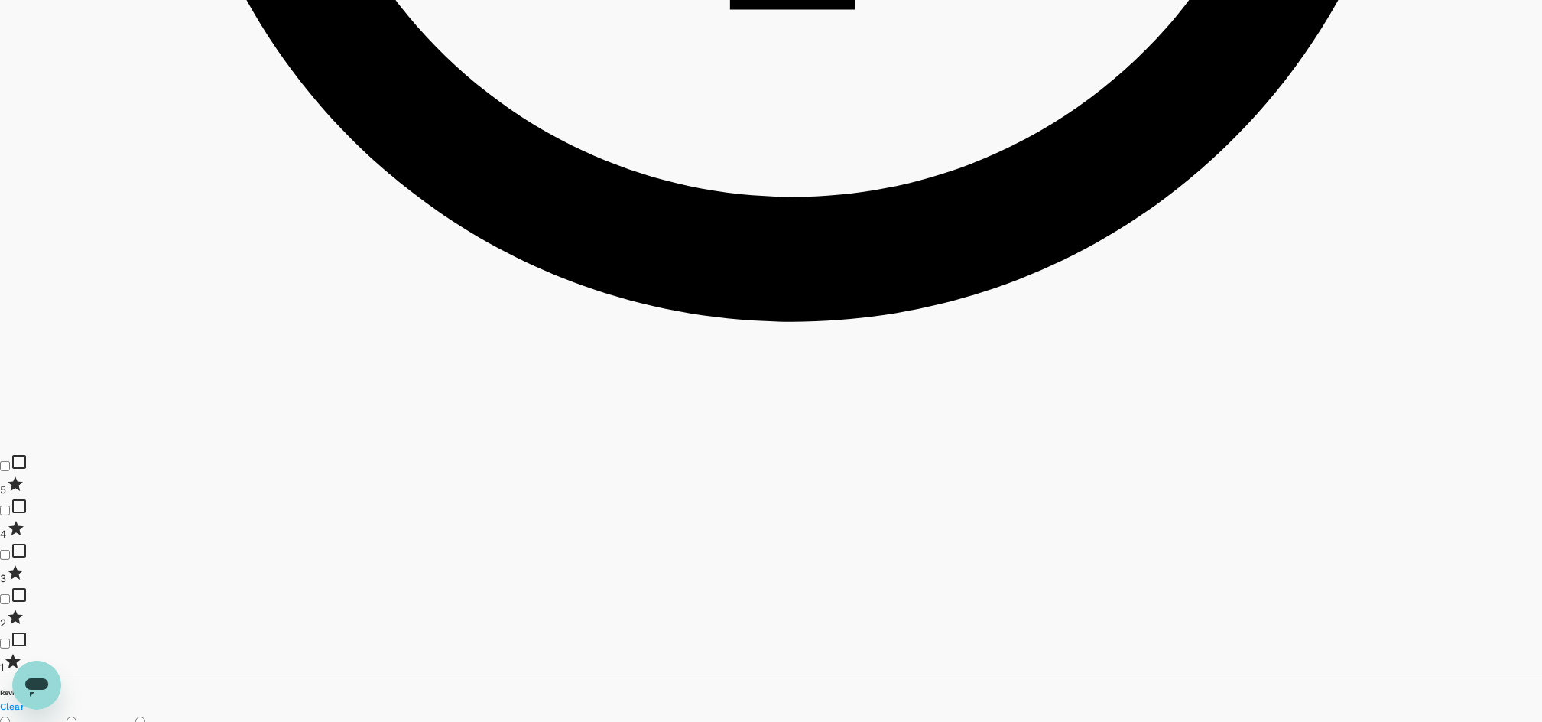
type input "1655.34"
type input "73.34"
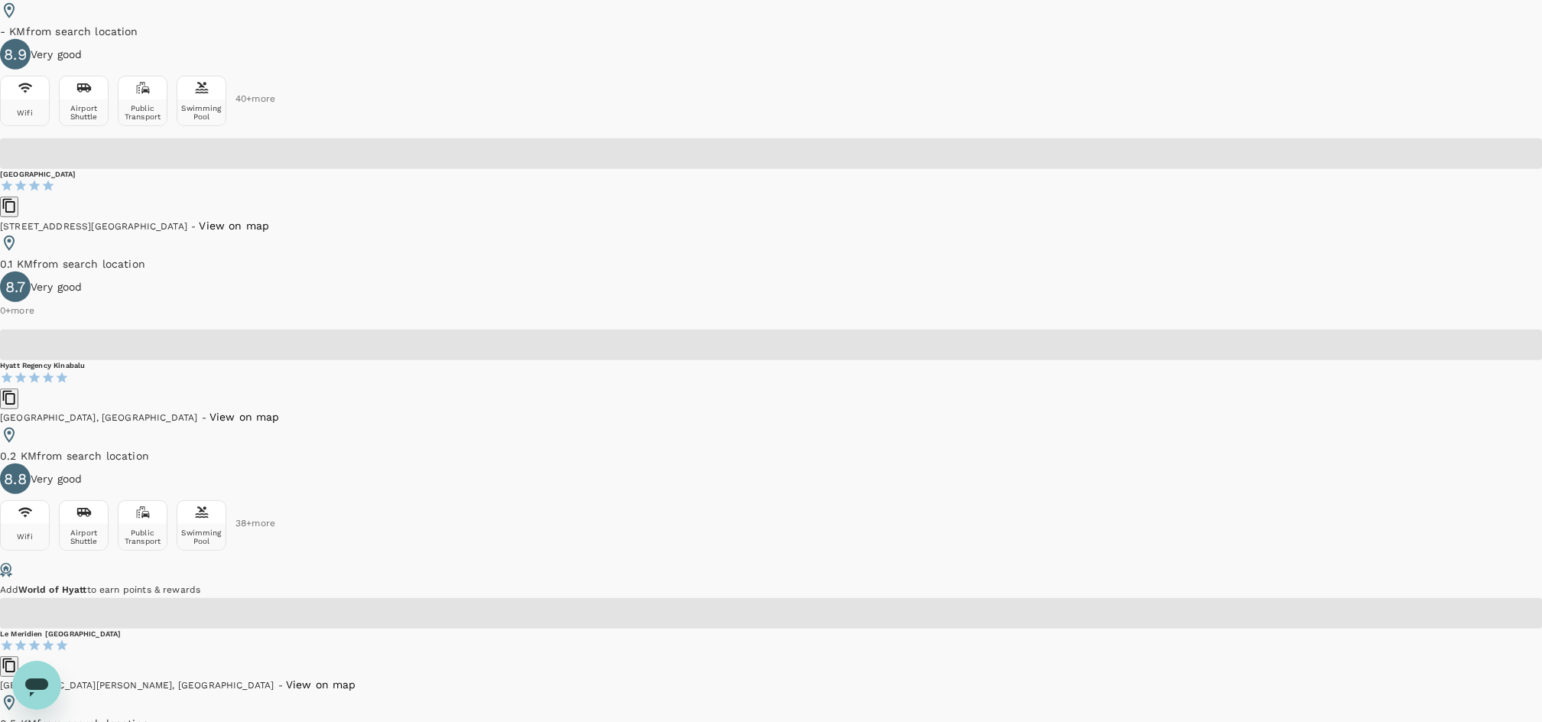
scroll to position [3364, 0]
type input "1655.25"
type input "64.25"
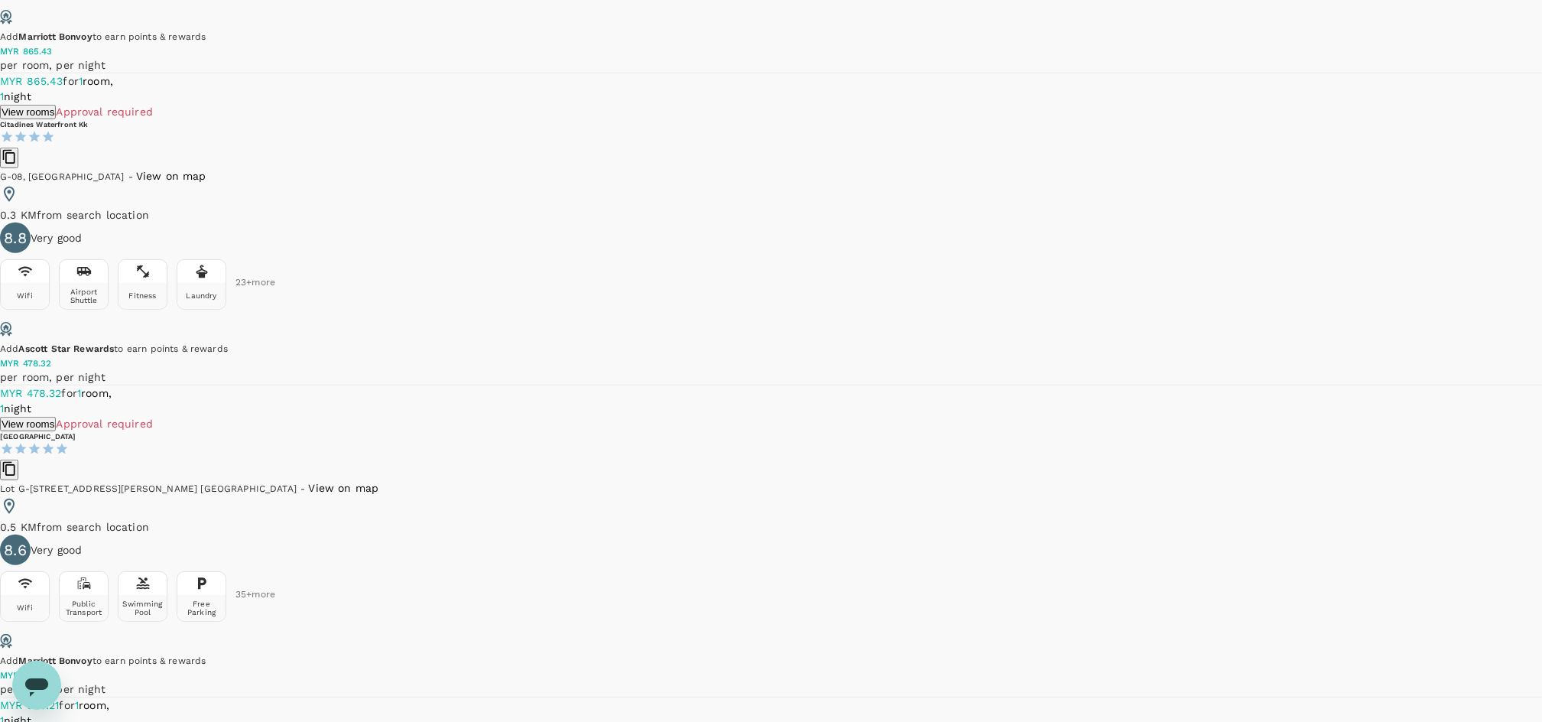
scroll to position [4428, 0]
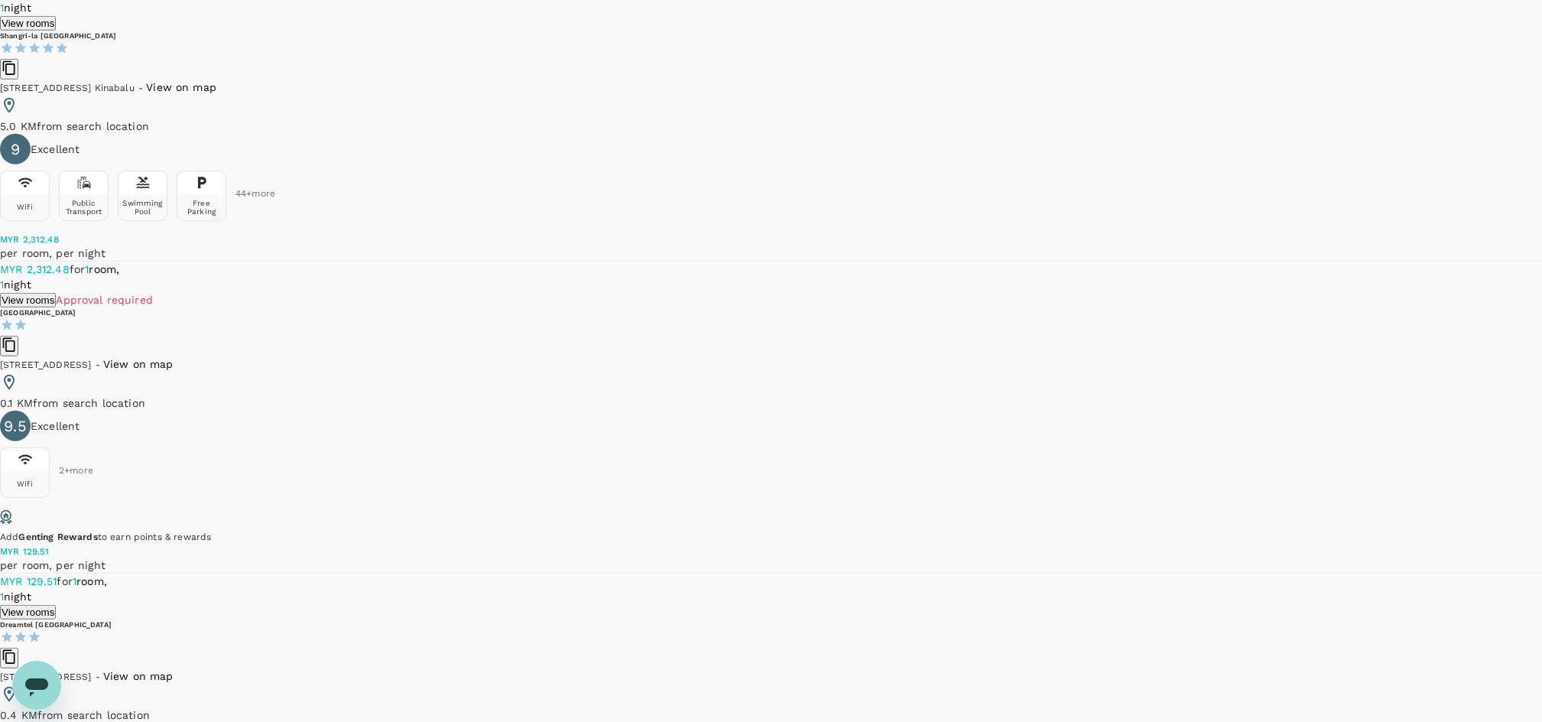
scroll to position [4566, 0]
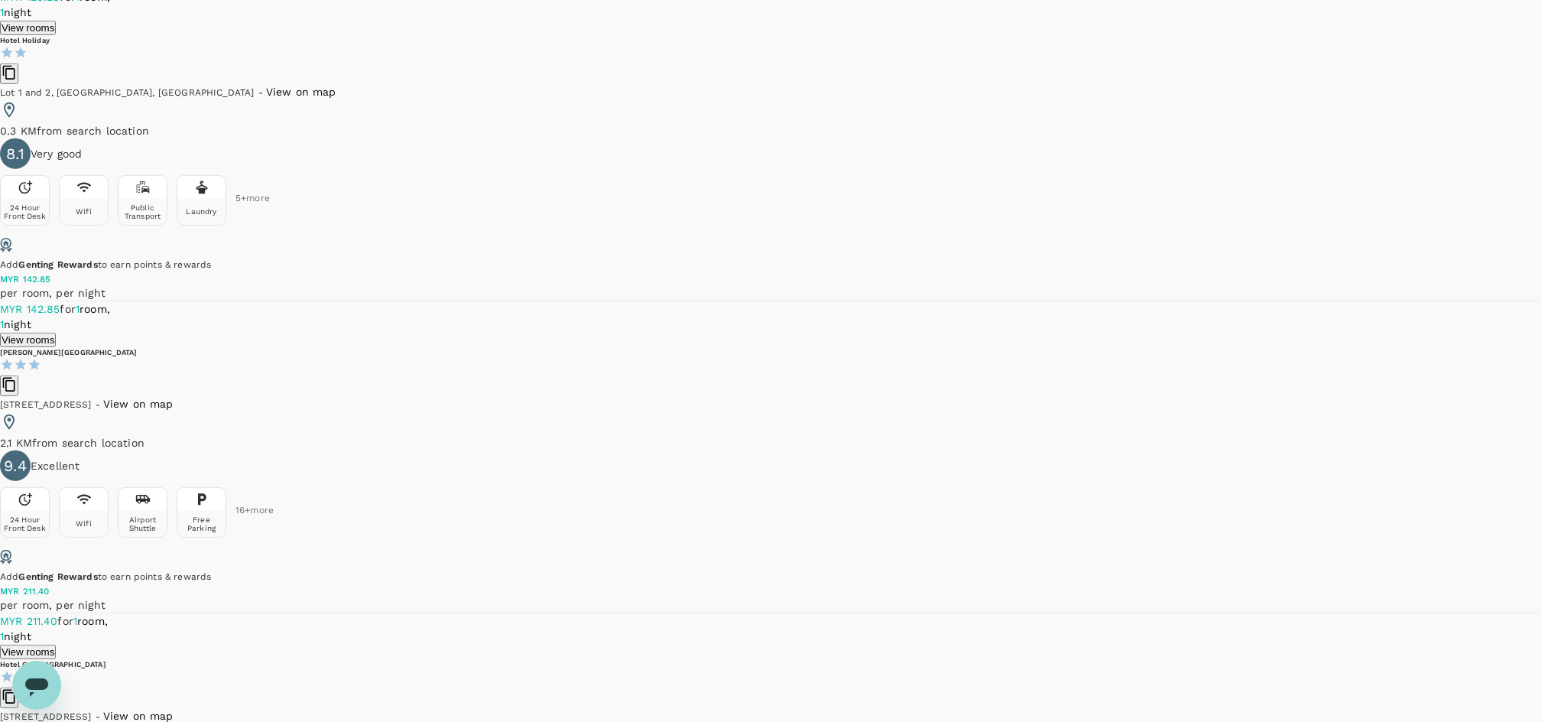
scroll to position [4578, 0]
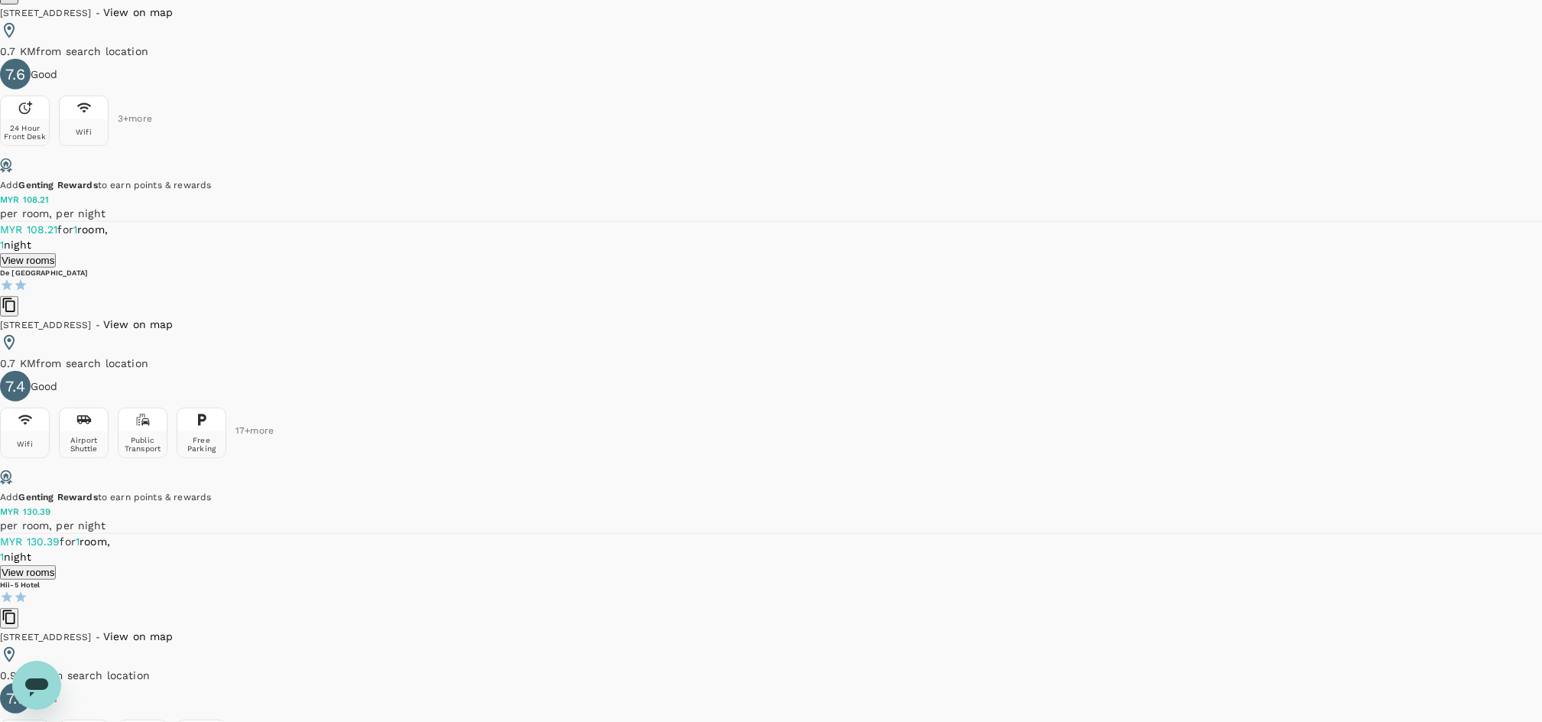
scroll to position [4665, 0]
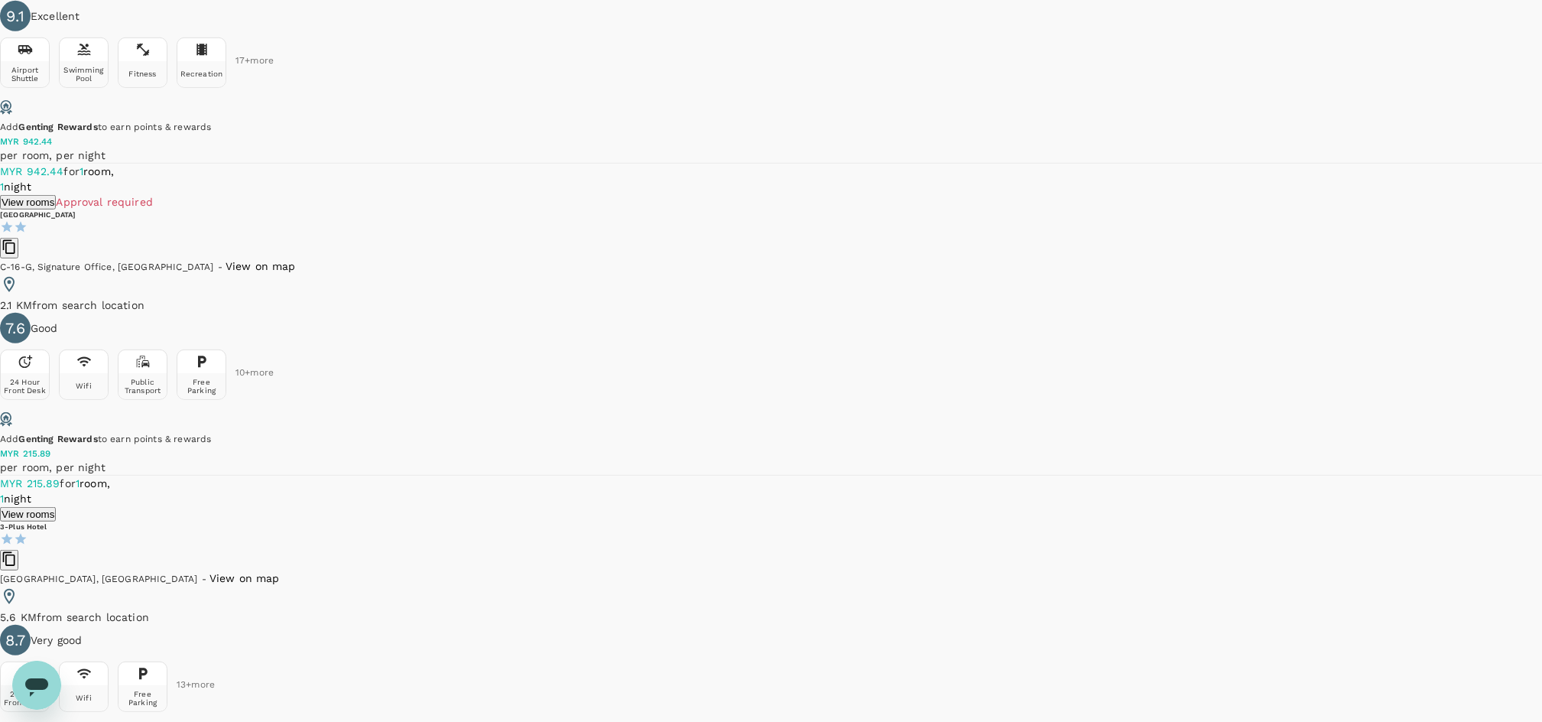
scroll to position [4688, 0]
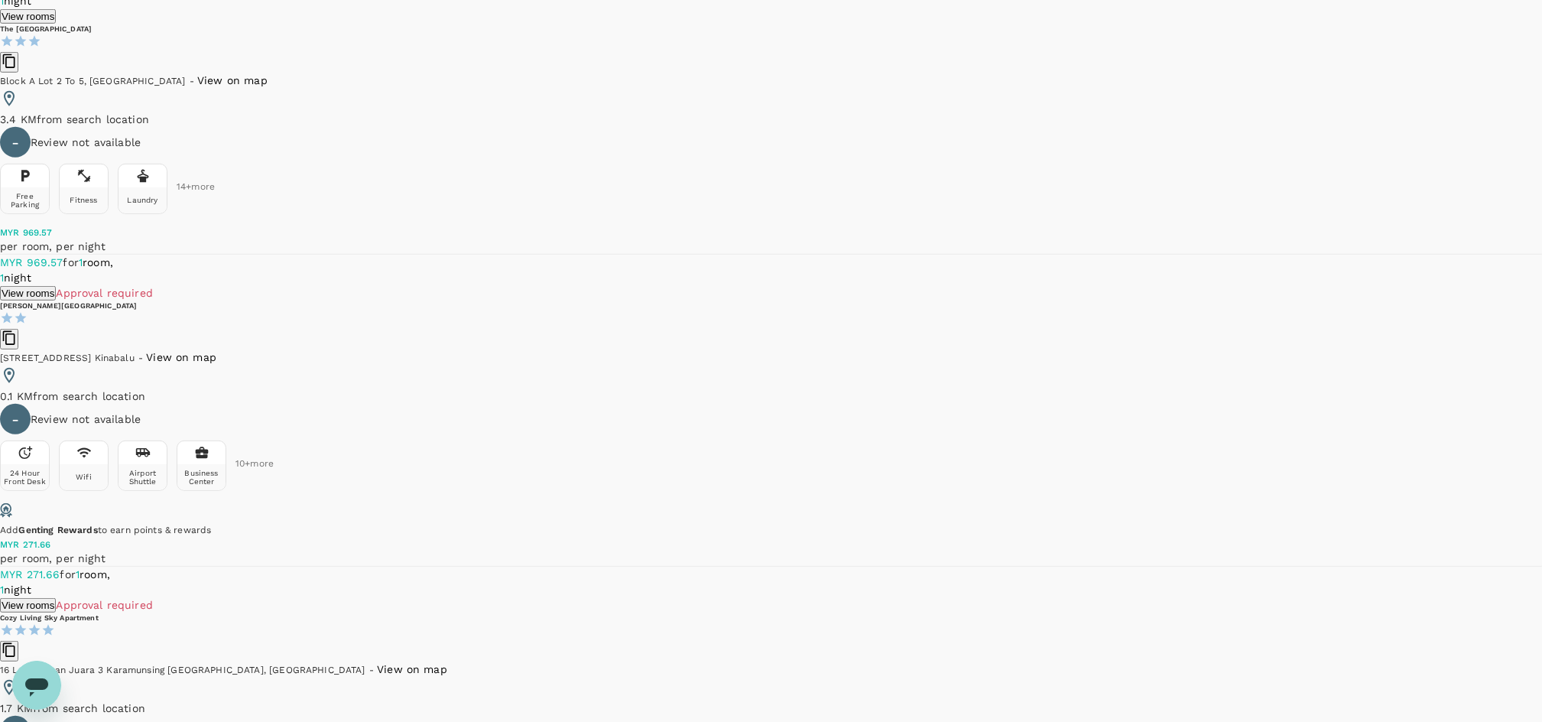
scroll to position [4824, 0]
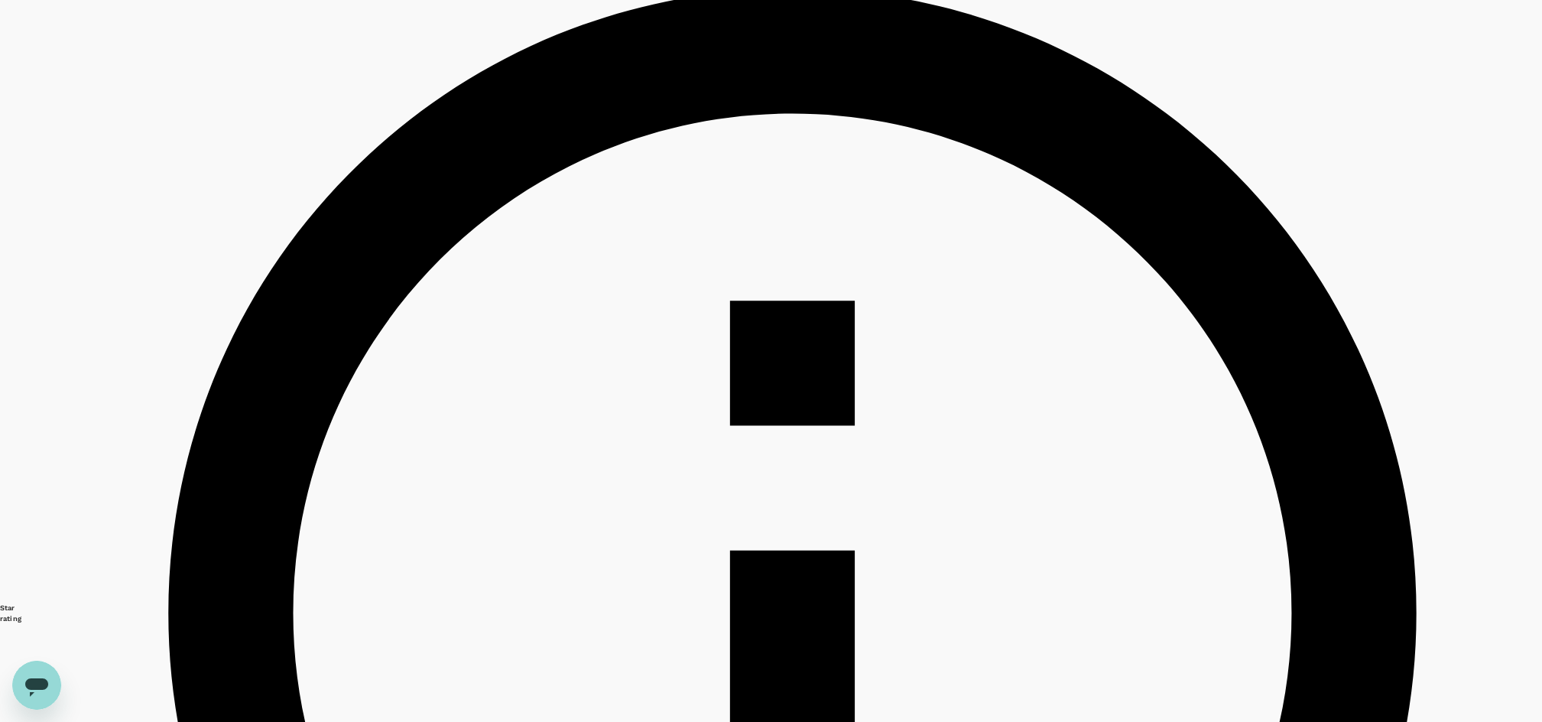
scroll to position [0, 0]
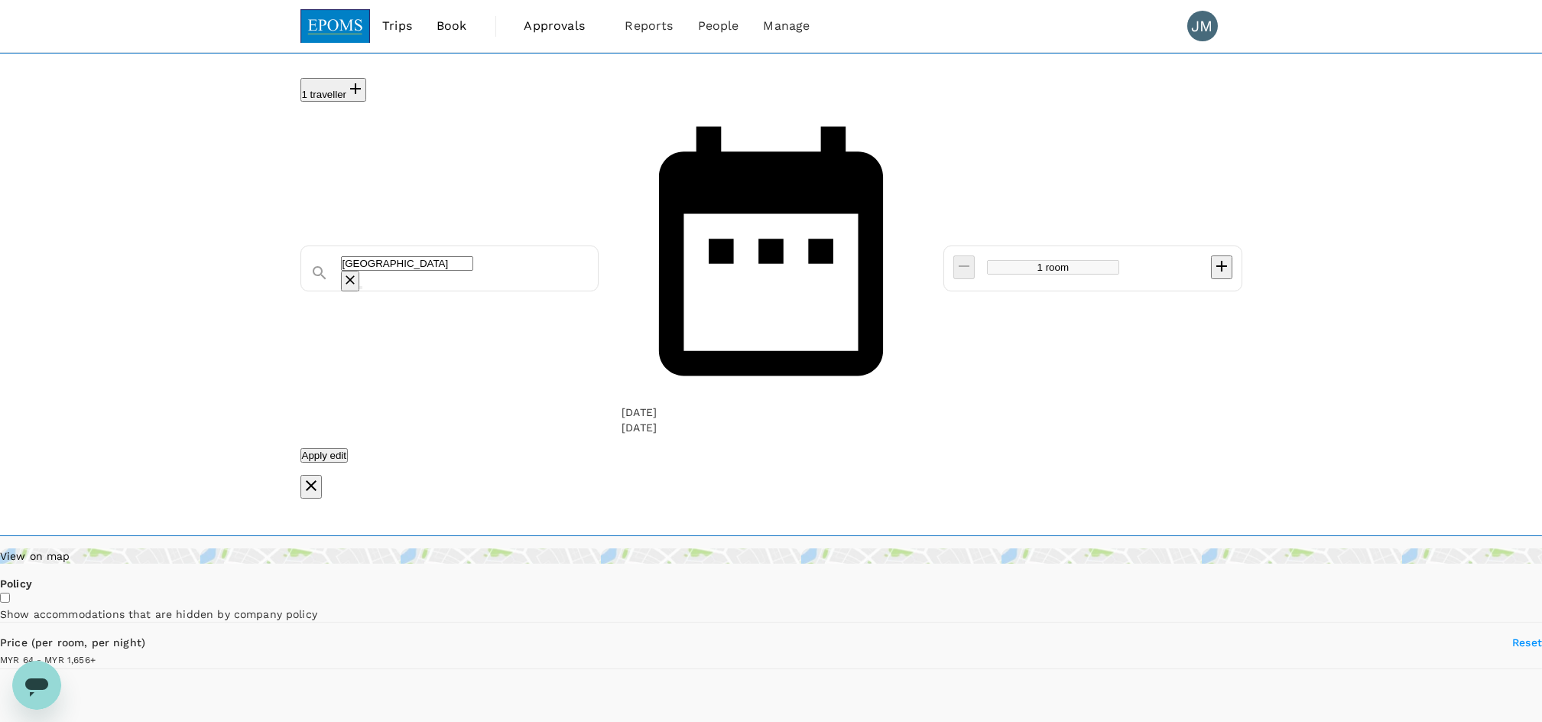
type input "1655.25"
click at [349, 448] on button "Apply edit" at bounding box center [324, 455] width 48 height 15
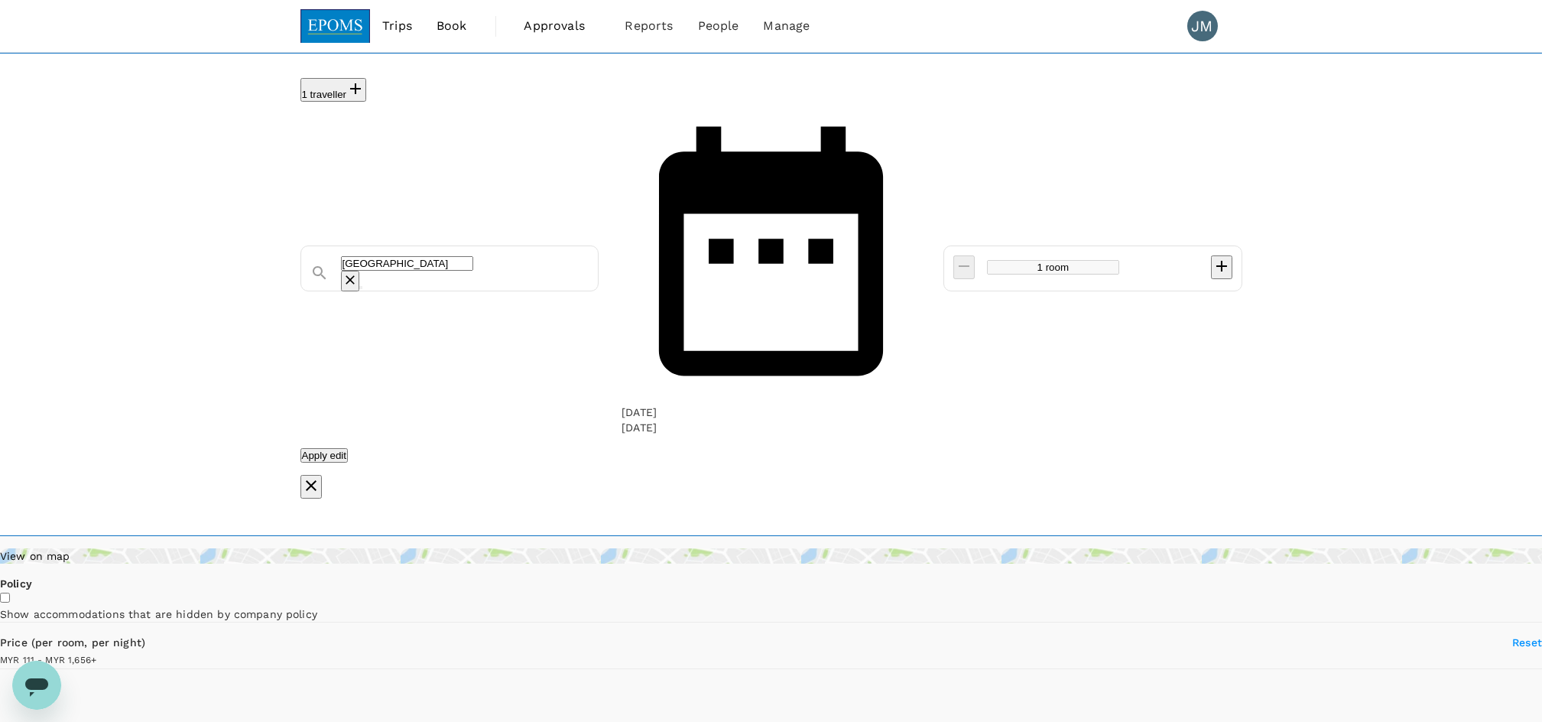
click at [473, 256] on input "[GEOGRAPHIC_DATA]" at bounding box center [407, 263] width 132 height 15
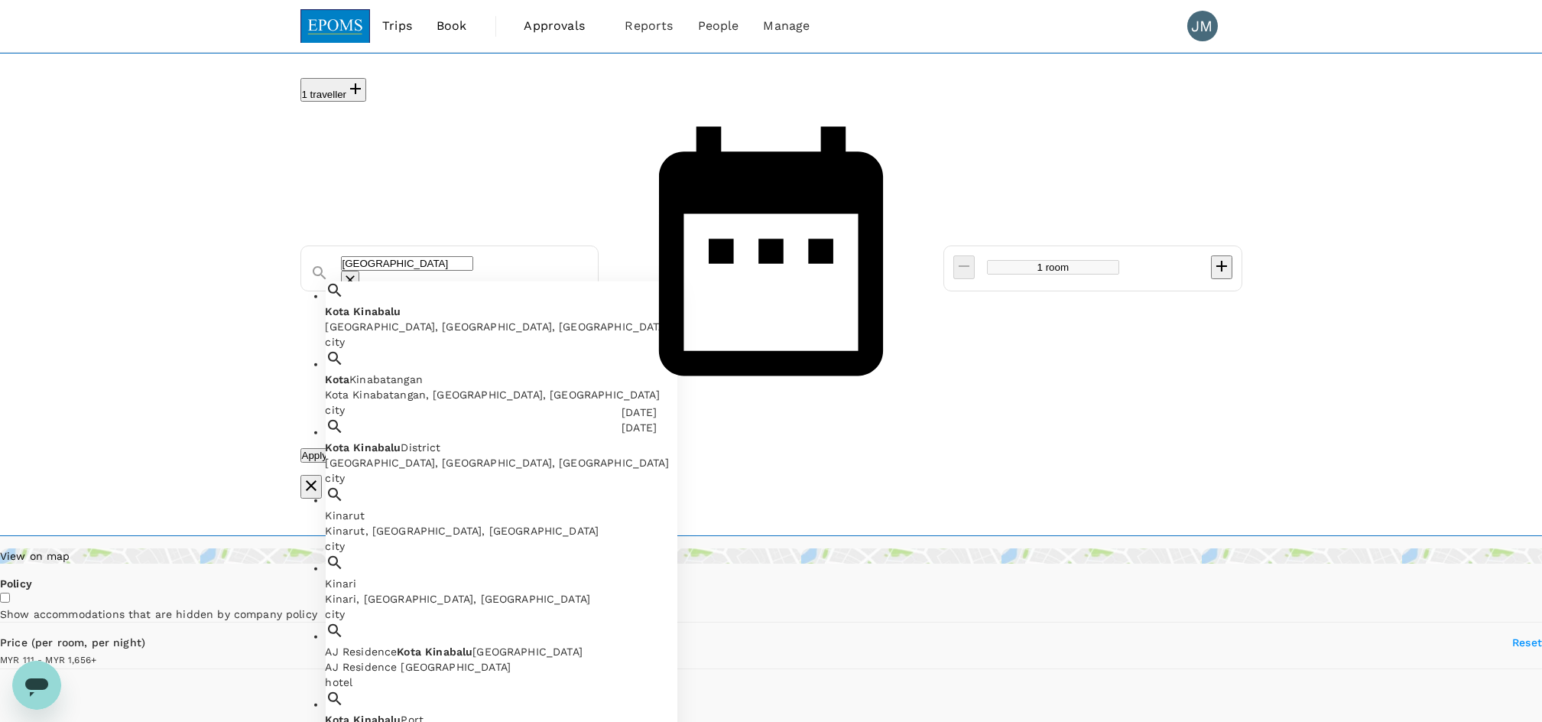
type input "1655.36"
type input "80.36"
type input "1655.36"
type input "citi"
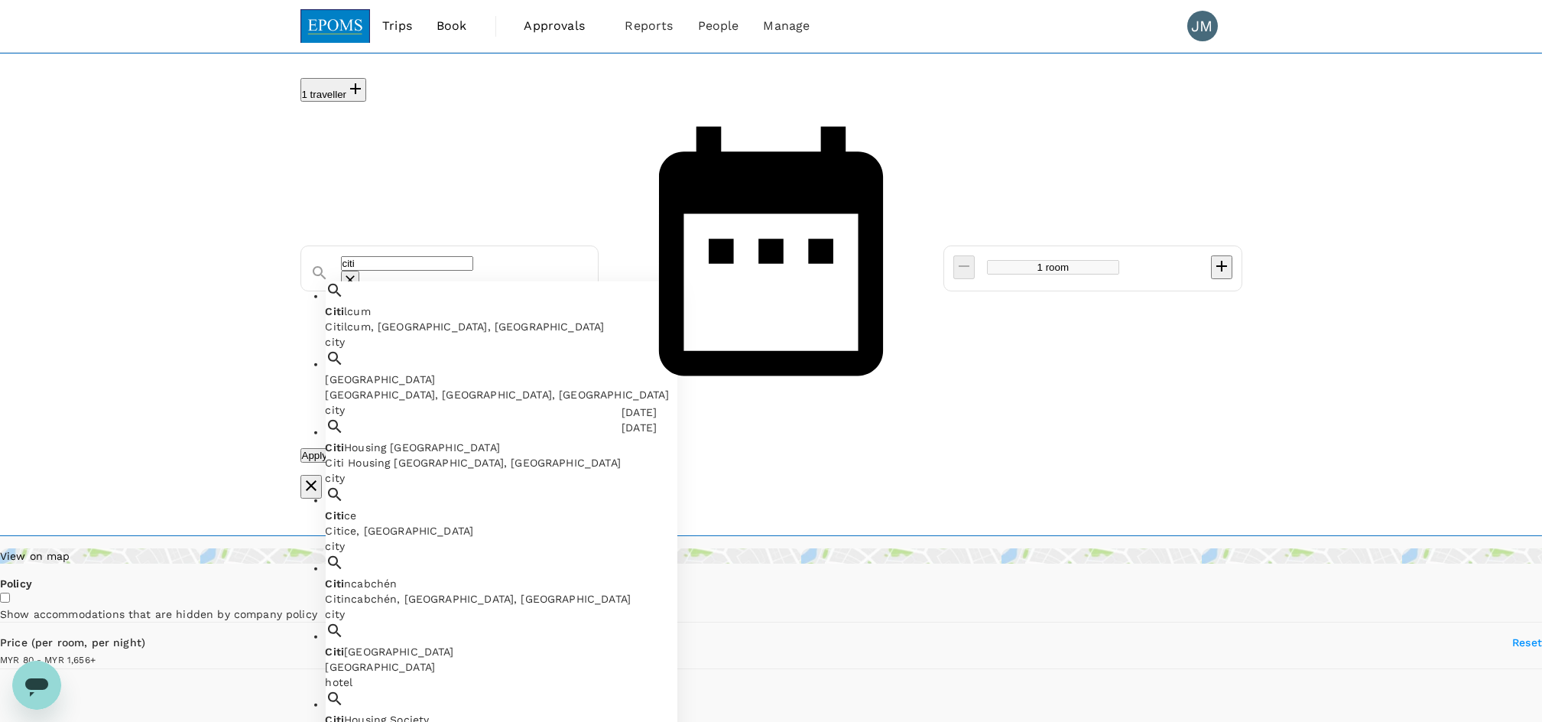
type input "1655.25"
type input "64.25"
type input "1655.25"
type input "citit"
type input "1655.25"
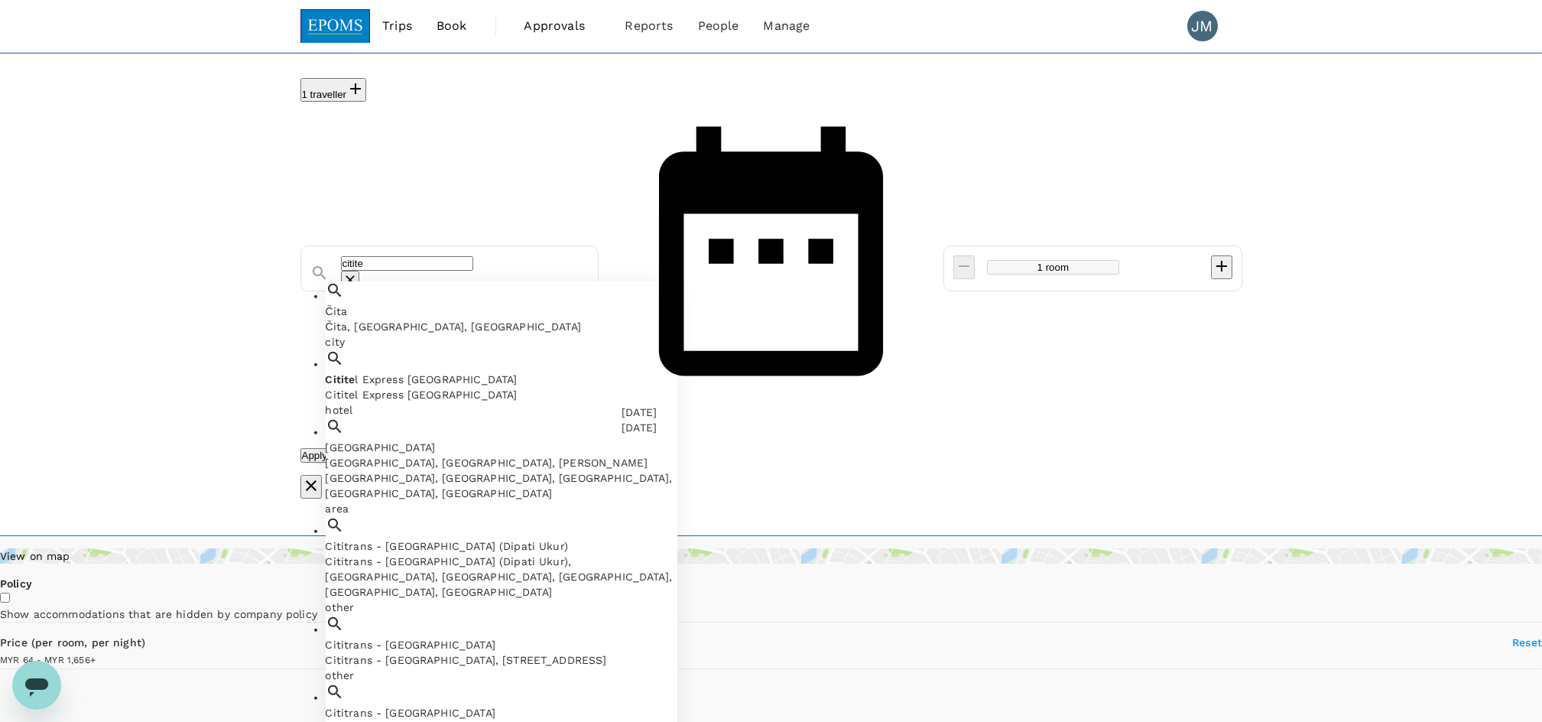
type input "cititel"
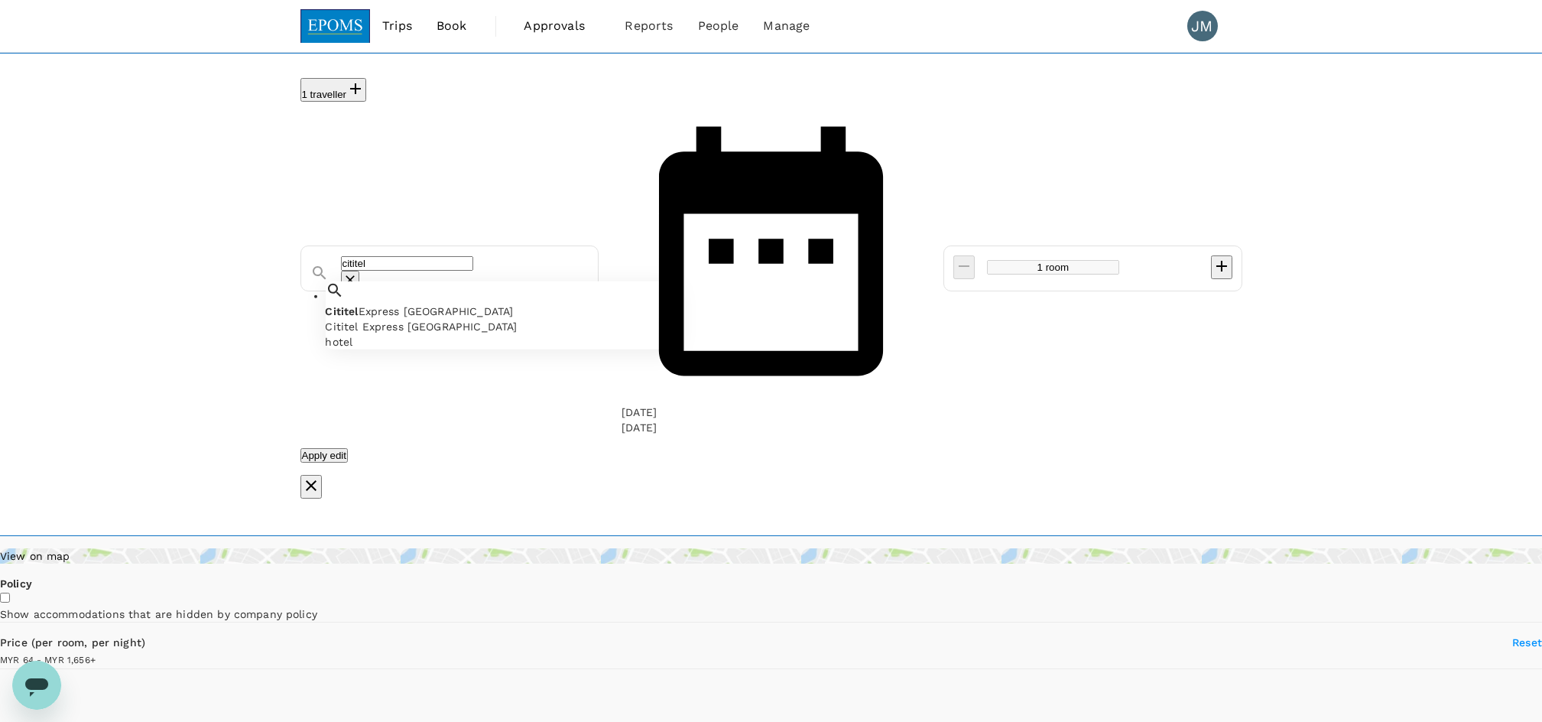
type input "1655.25"
click at [429, 319] on div "Cititel Express Kota Kinabalu" at bounding box center [502, 326] width 352 height 15
type input "Cititel Express Kota Kinabalu"
click at [349, 448] on button "Apply edit" at bounding box center [324, 455] width 48 height 15
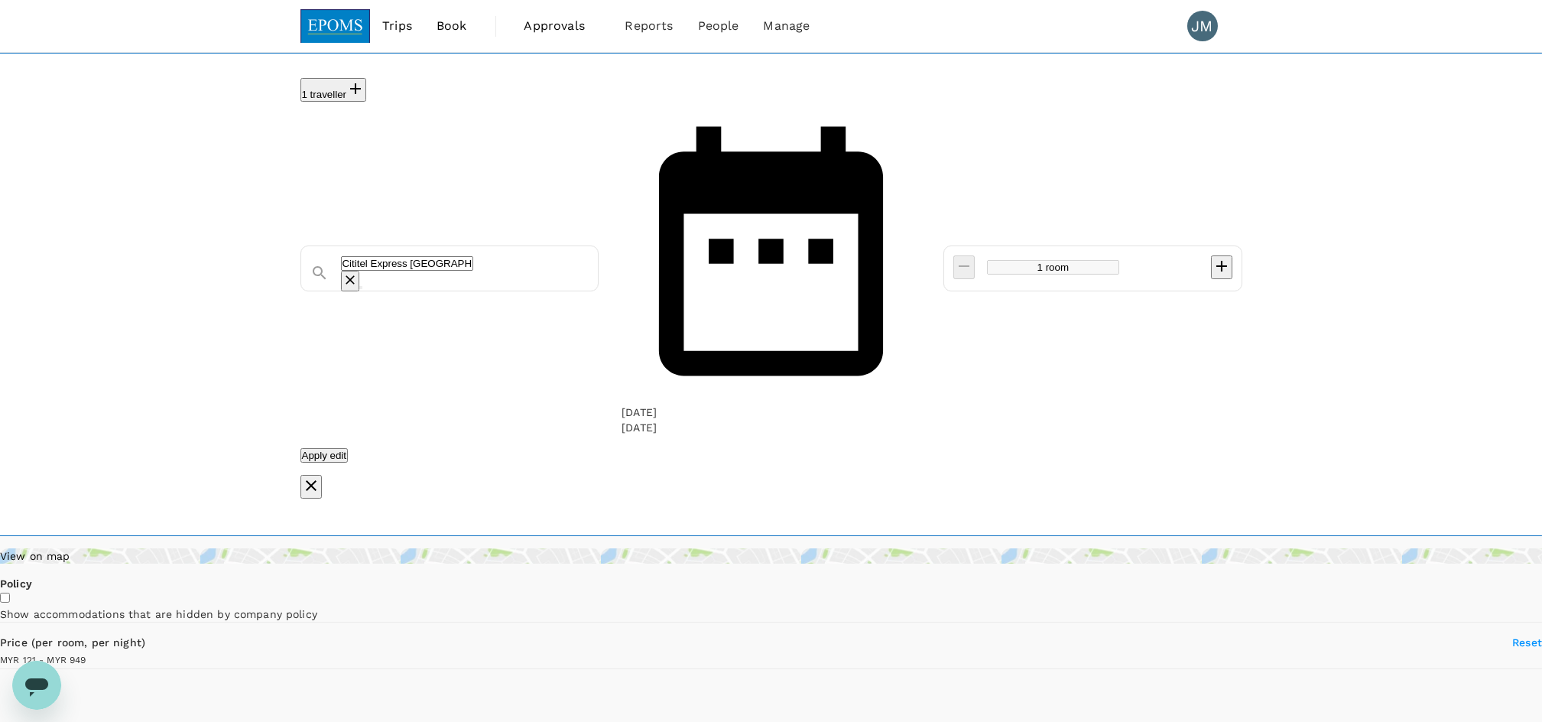
type input "948.5"
type input "120.37"
type input "948.37"
type input "81.37"
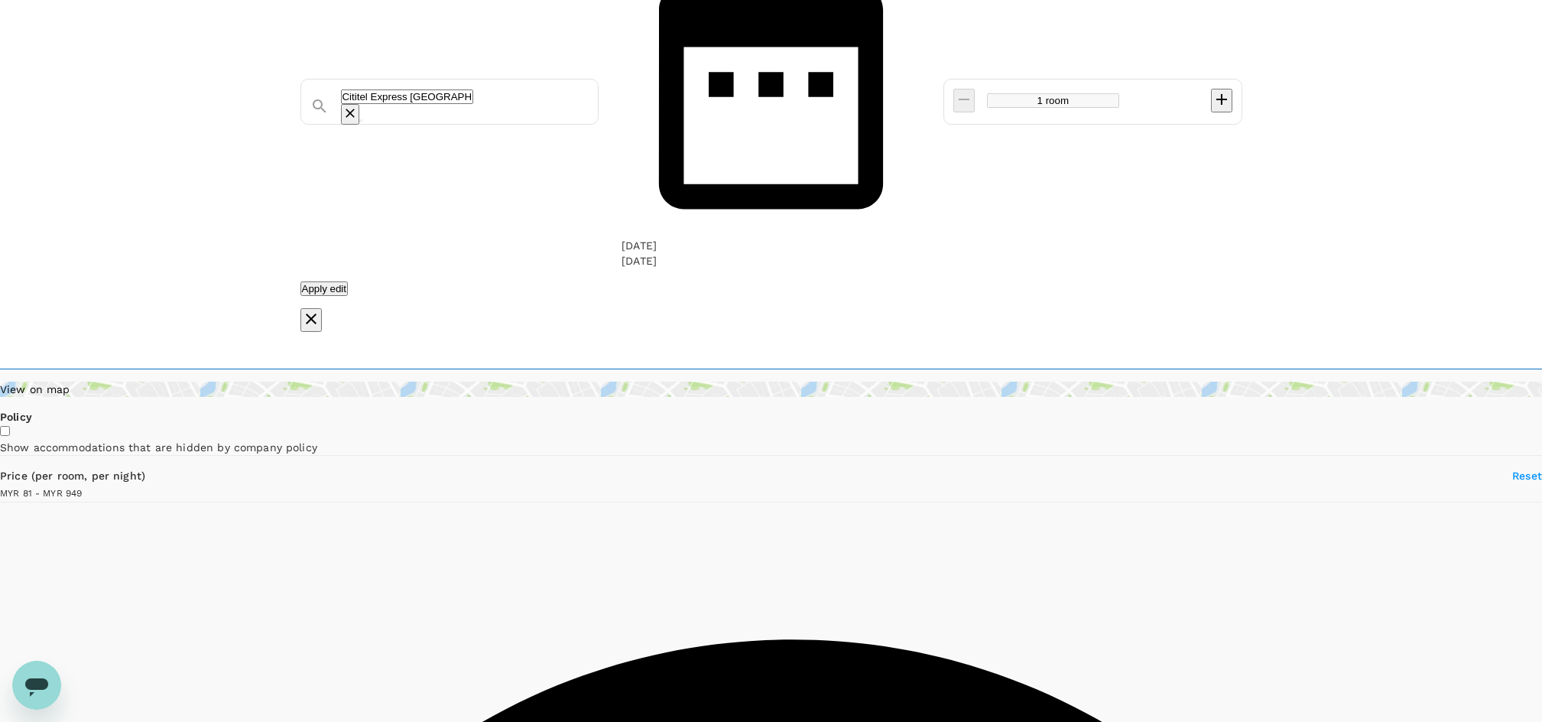
scroll to position [203, 0]
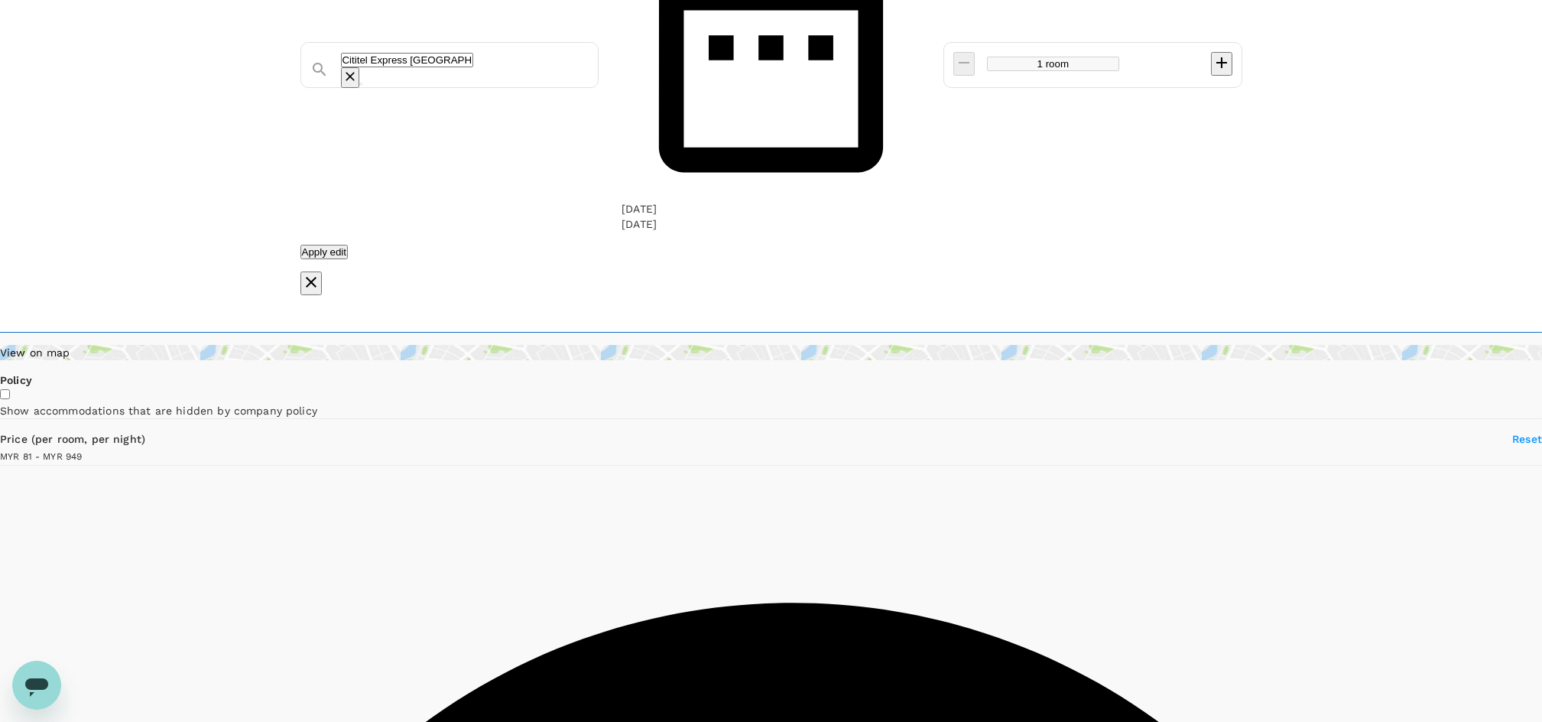
type input "948.25"
type input "64.25"
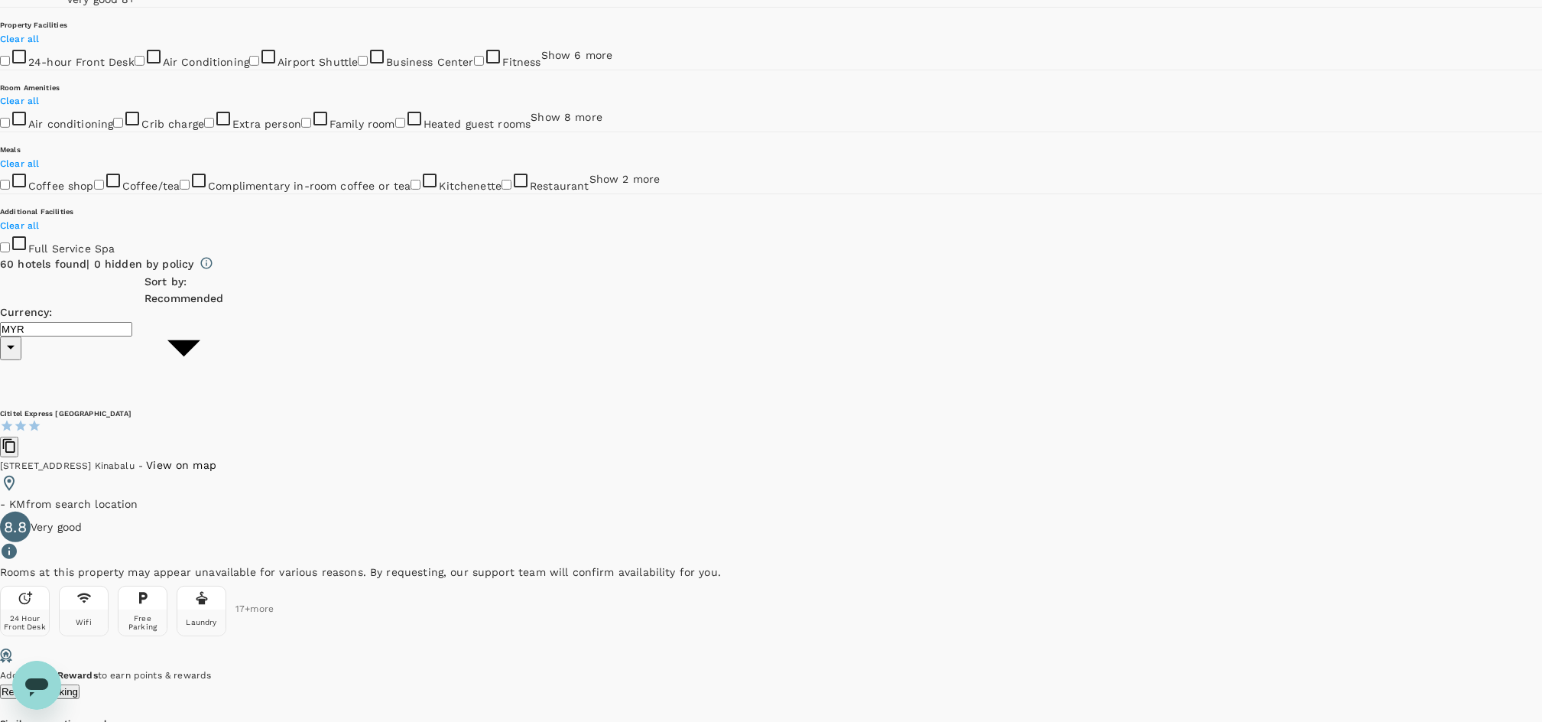
scroll to position [2650, 0]
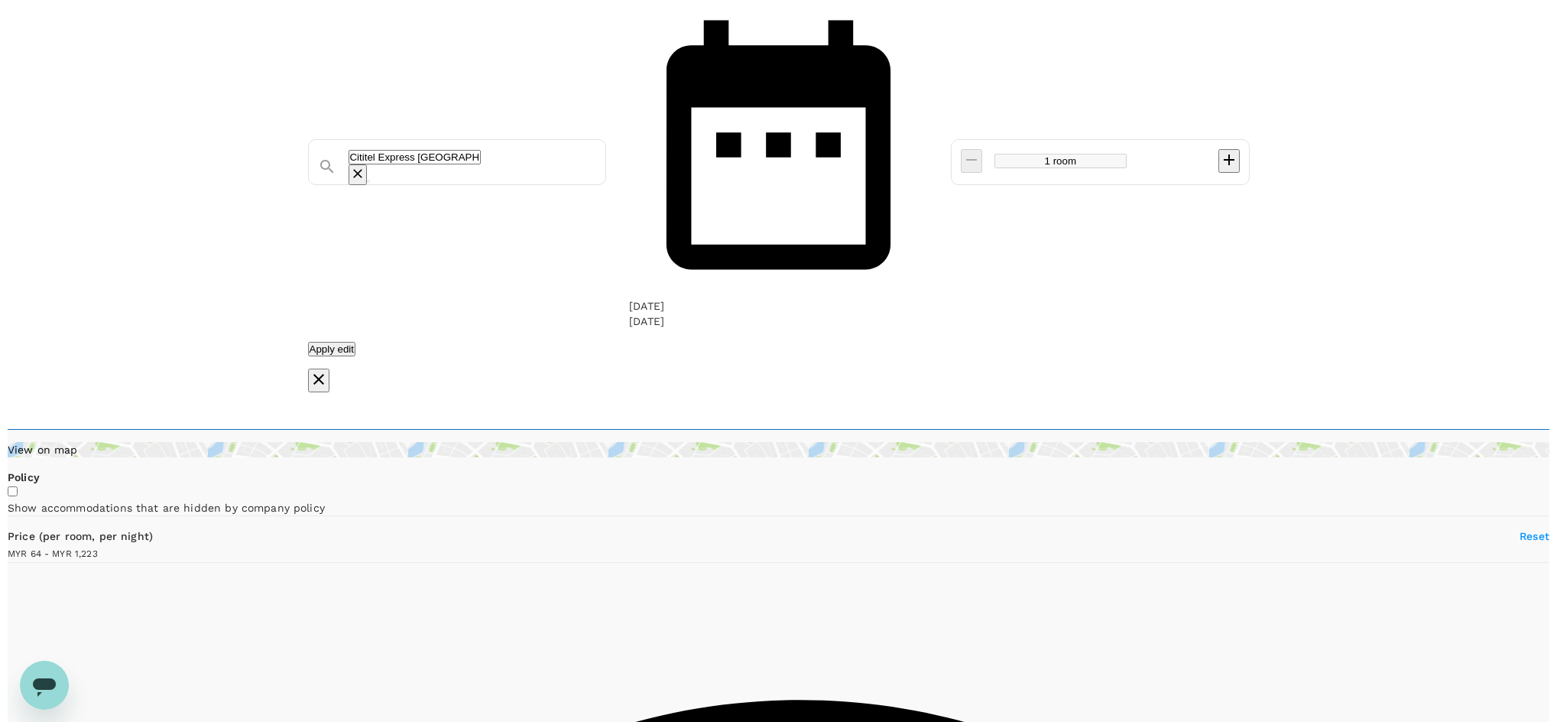
scroll to position [102, 0]
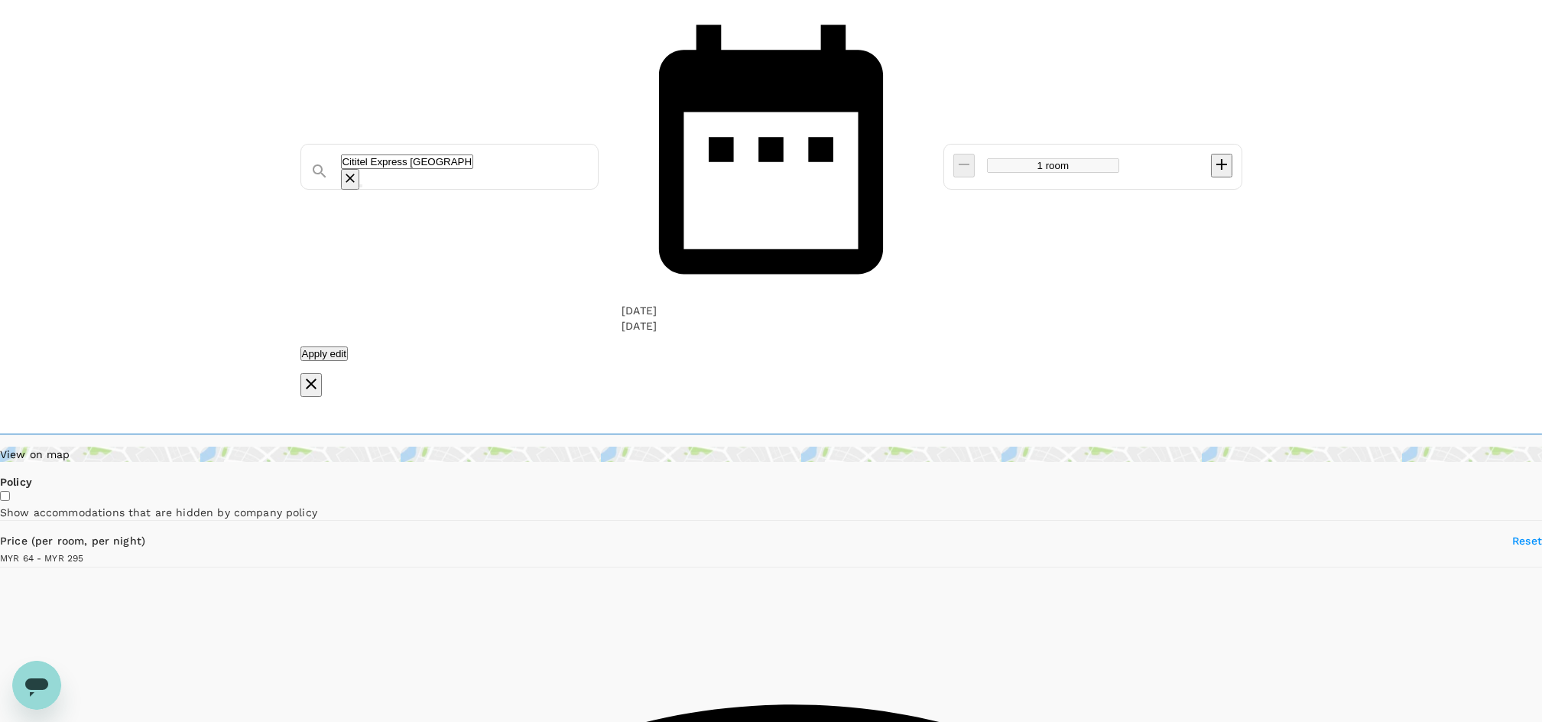
drag, startPoint x: 427, startPoint y: 374, endPoint x: 338, endPoint y: 373, distance: 88.7
click at [83, 551] on span at bounding box center [83, 557] width 0 height 12
type input "295.25"
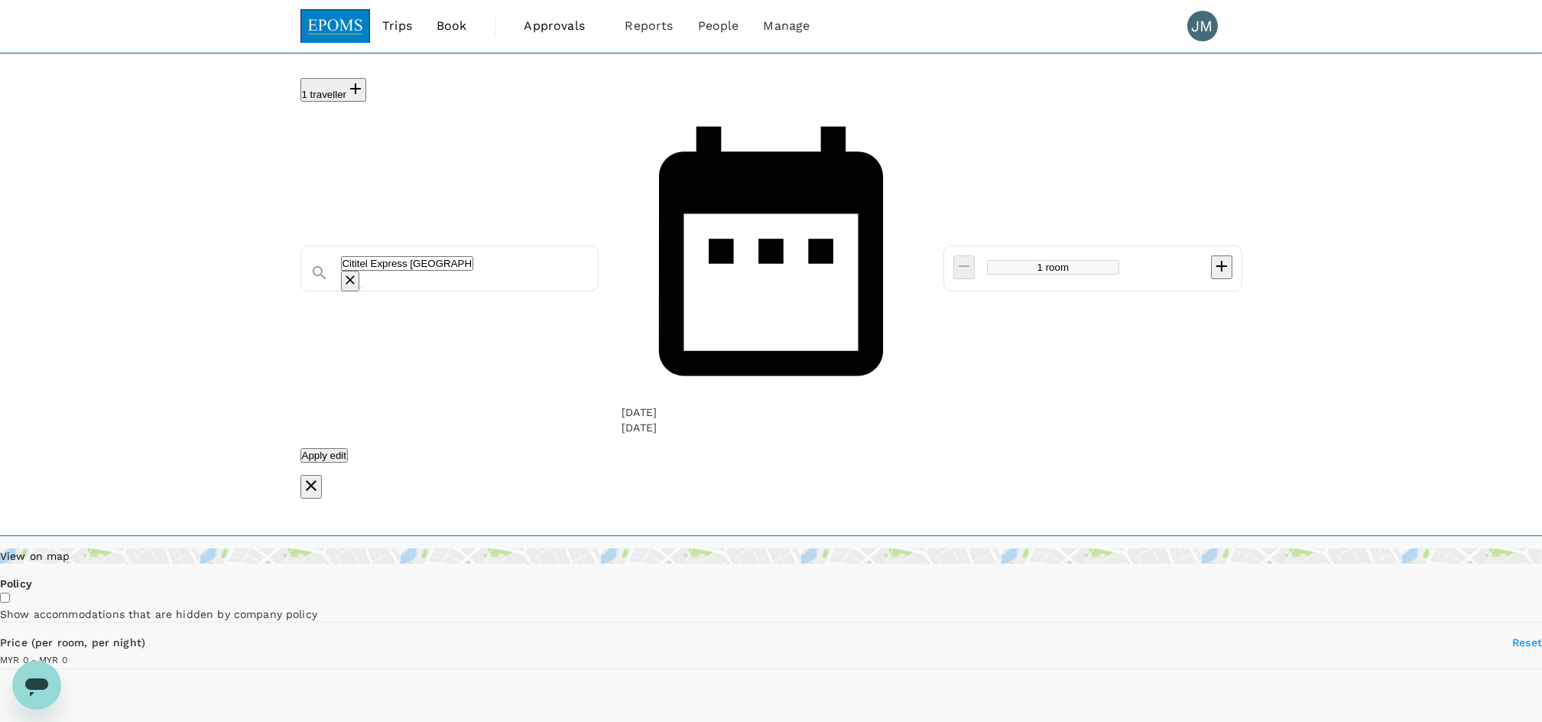
click at [454, 15] on link "Book" at bounding box center [451, 26] width 55 height 52
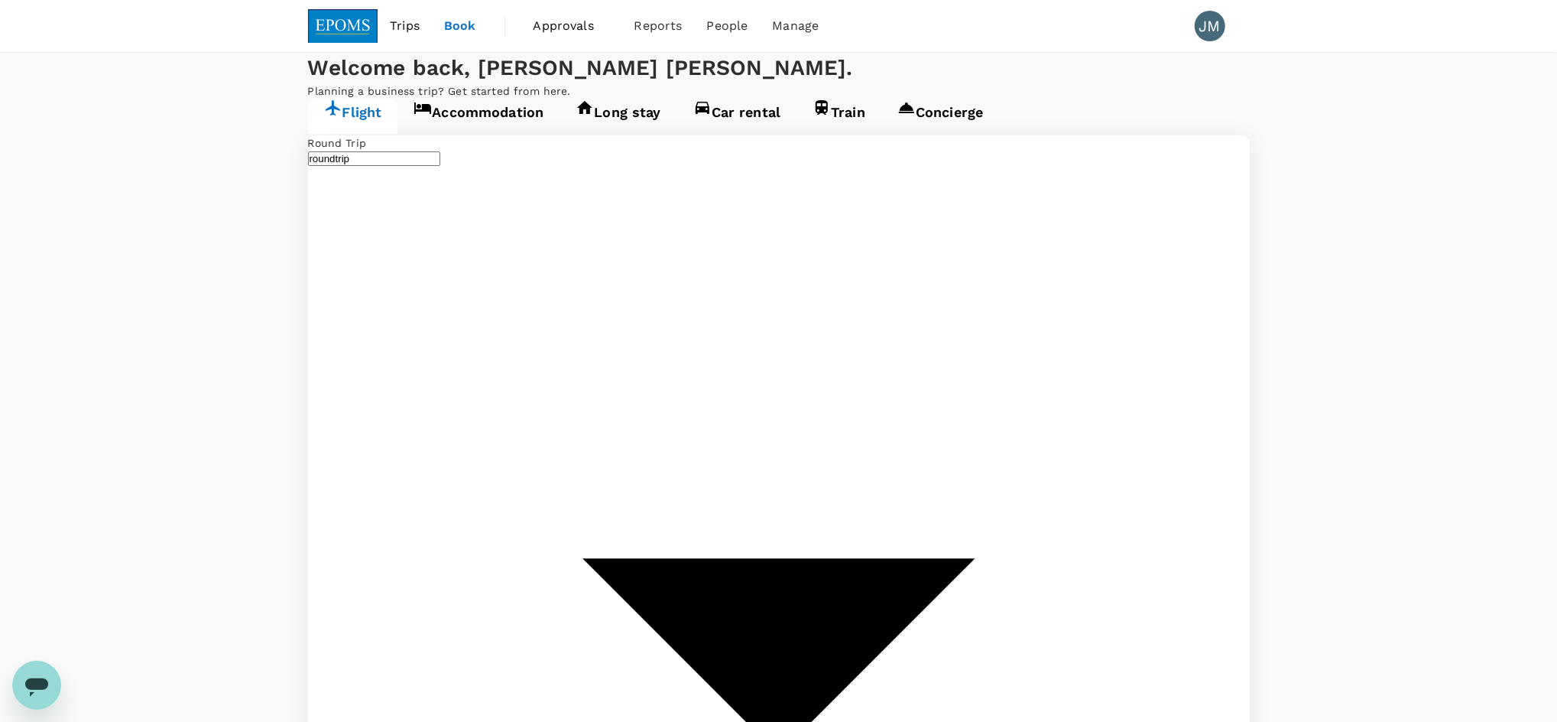
type input "Kuala Lumpur, Malaysia (any)"
type input "Kota Kinabalu, Malaysia (any)"
type input "Kuala Lumpur, Malaysia (any)"
type input "Kota Kinabalu, Malaysia (any)"
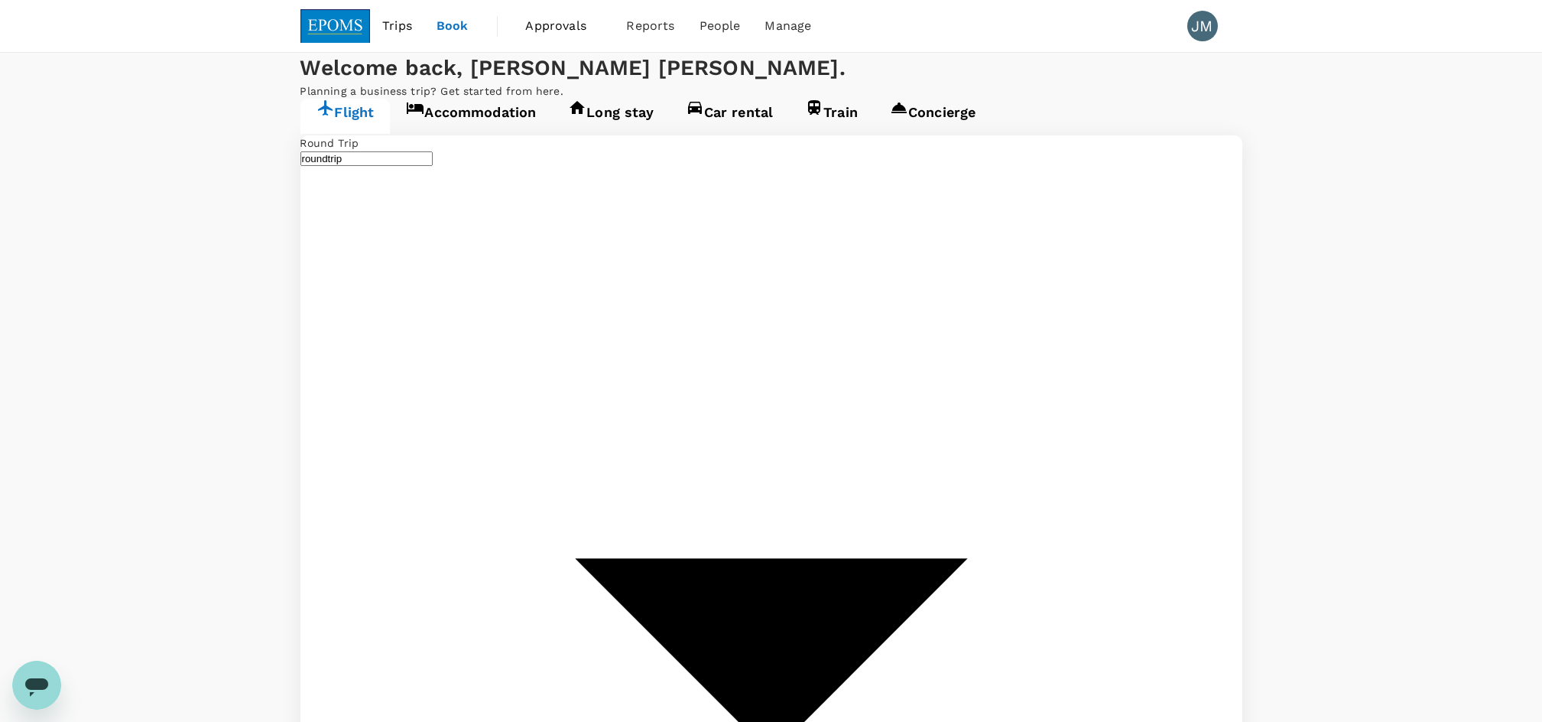
drag, startPoint x: 580, startPoint y: 282, endPoint x: 310, endPoint y: 255, distance: 271.9
type input "Kota Kinabalu Intl (BKI)"
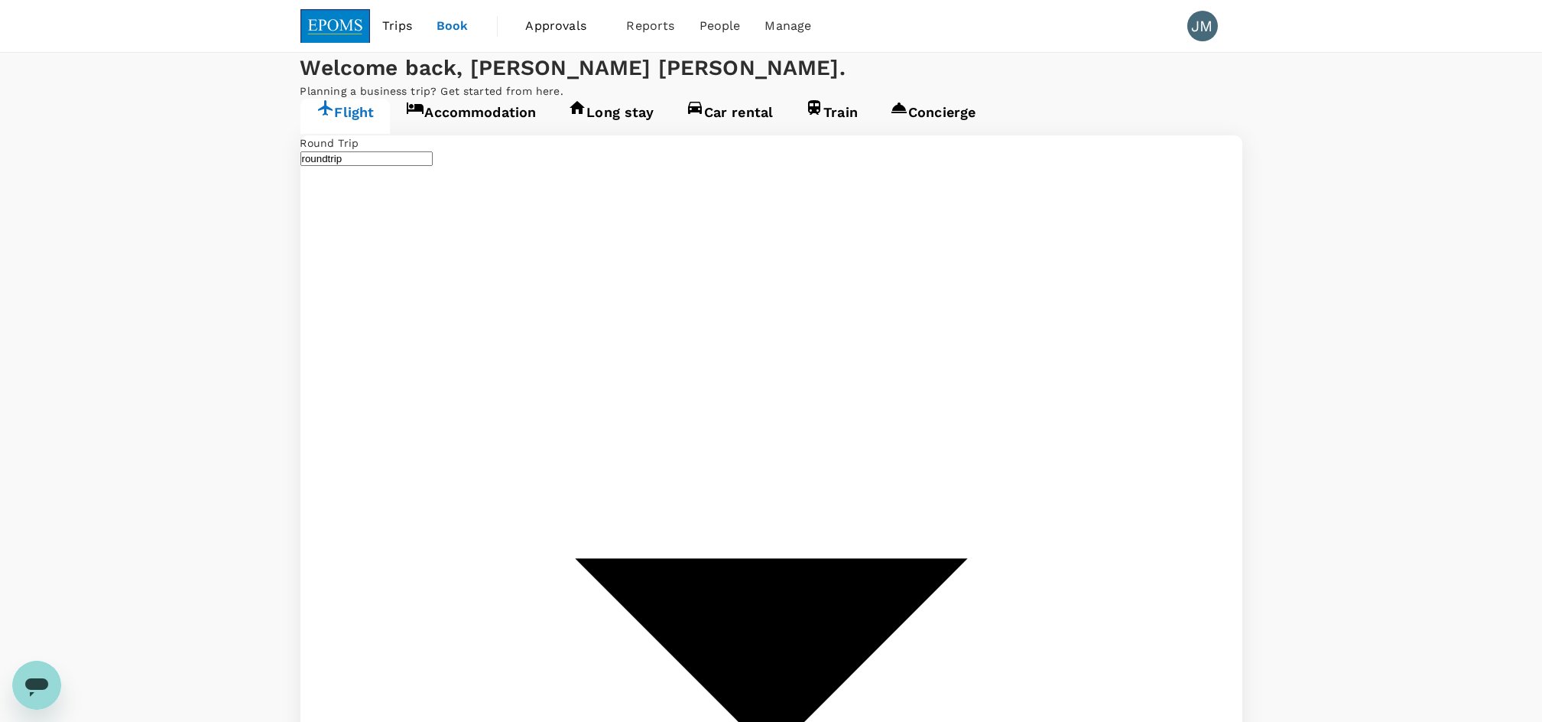
type input "Kuching Intl (KCH)"
click at [980, 440] on div "13" at bounding box center [978, 443] width 29 height 29
click at [1032, 443] on div "15" at bounding box center [1036, 443] width 29 height 29
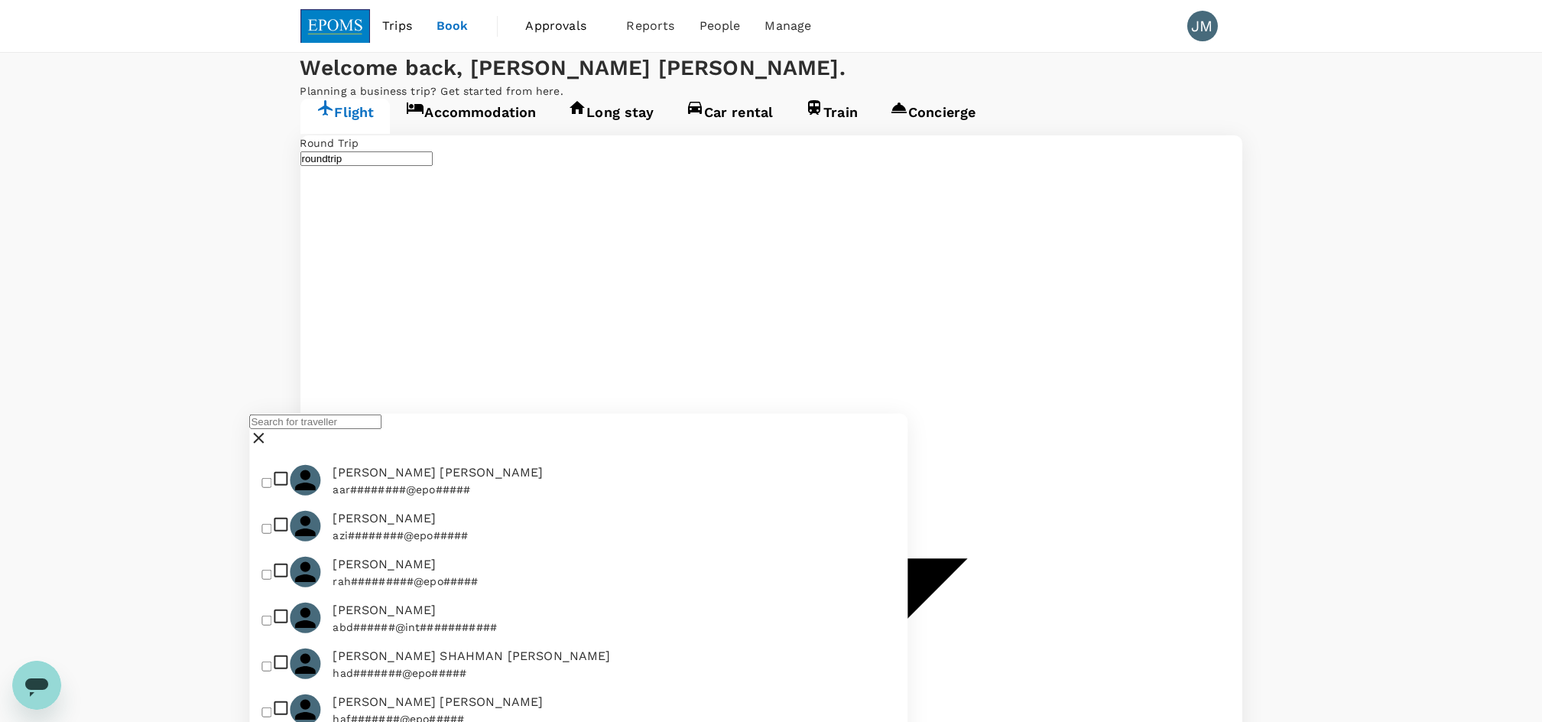
click at [378, 429] on input "text" at bounding box center [315, 421] width 132 height 15
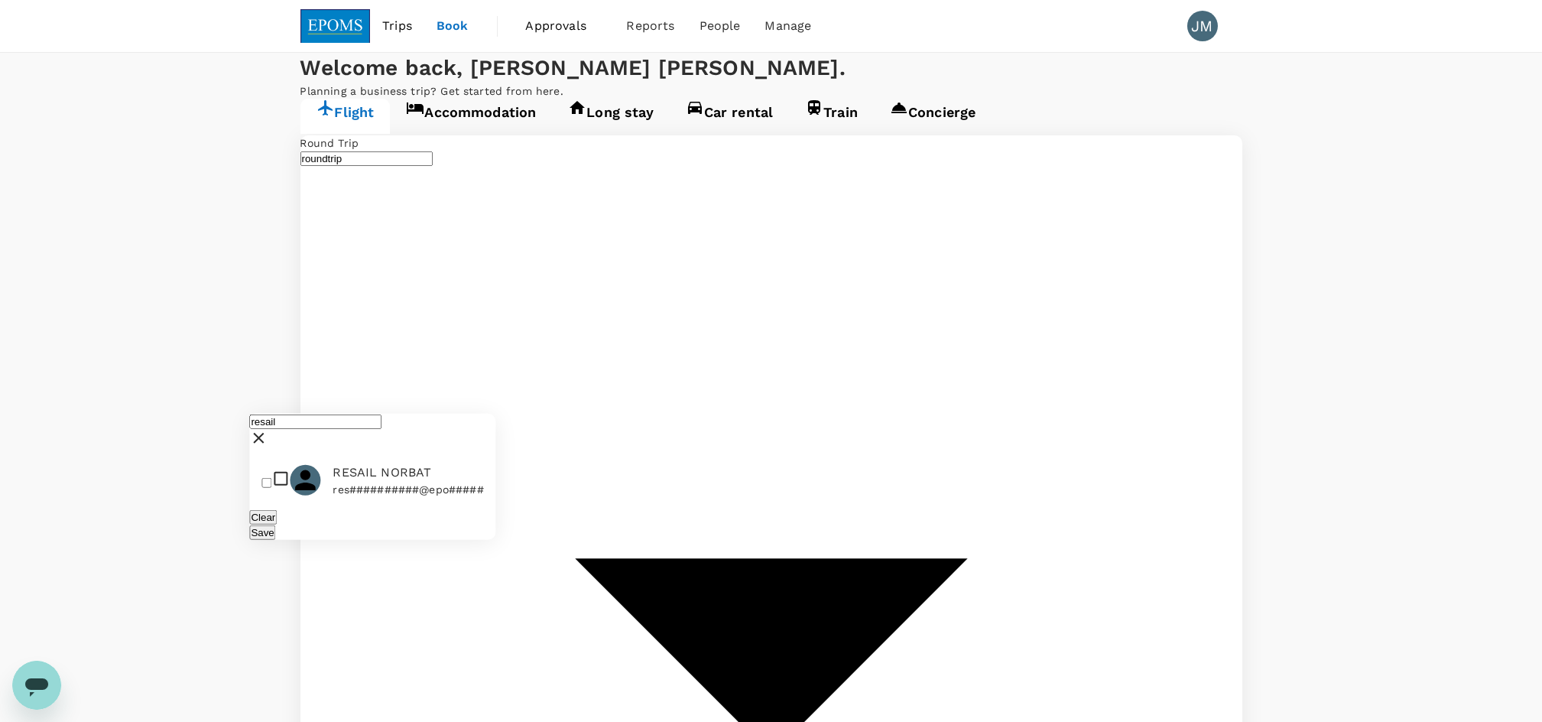
type input "resail"
click at [391, 497] on p "res##########@epo#####" at bounding box center [408, 489] width 151 height 15
checkbox input "true"
click at [478, 540] on div "Clear Save" at bounding box center [372, 524] width 246 height 31
click at [275, 540] on button "Save" at bounding box center [262, 532] width 26 height 15
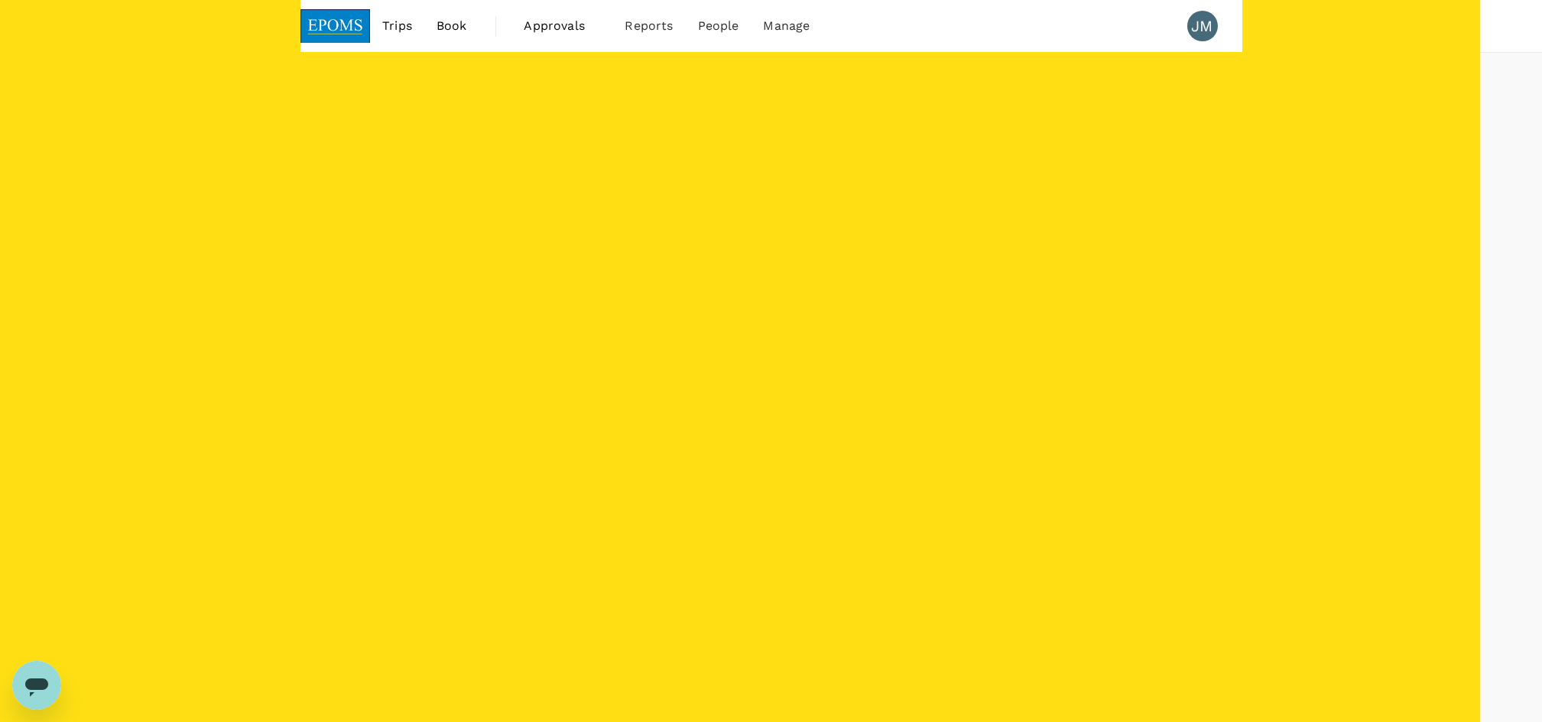
type input "1505"
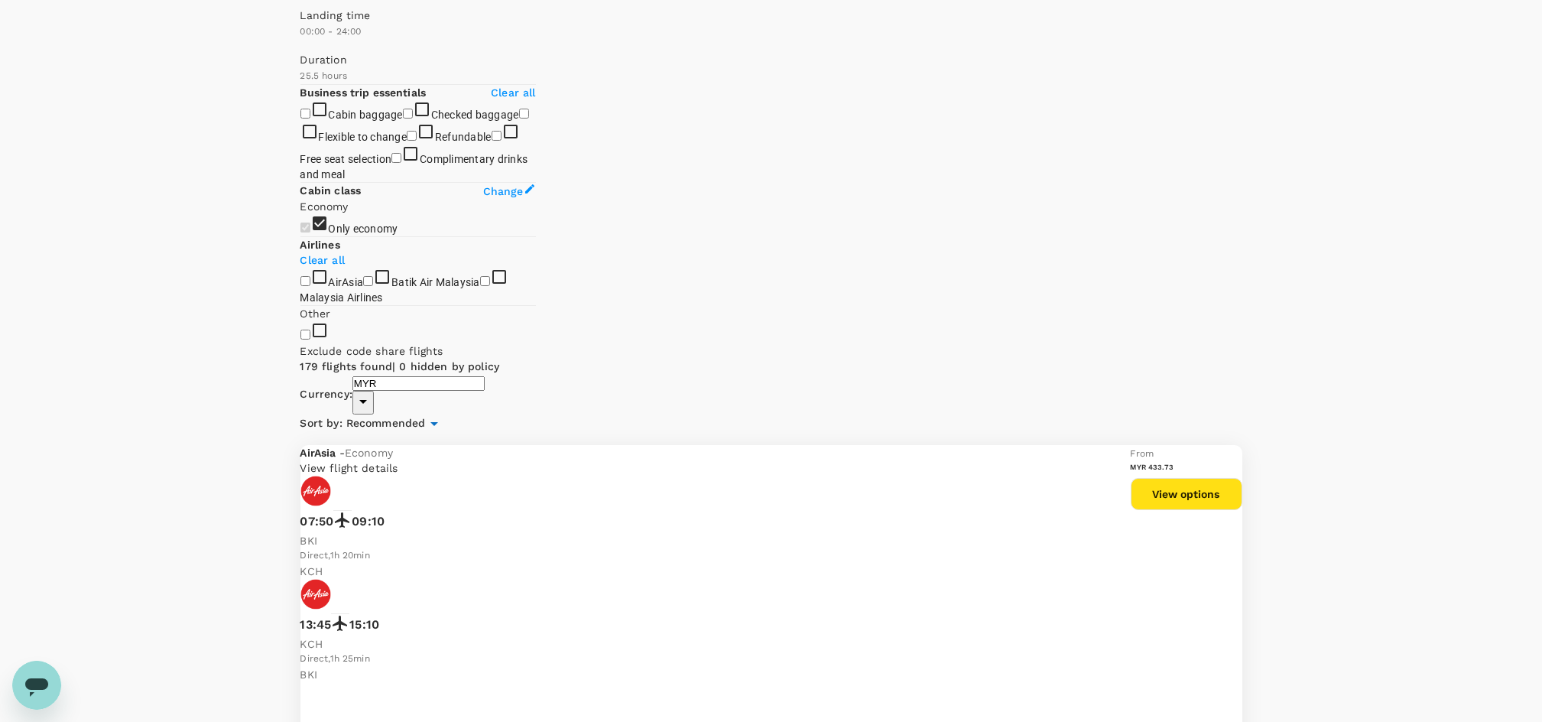
scroll to position [306, 0]
click at [377, 140] on span "Flexible to change" at bounding box center [363, 134] width 89 height 12
click at [519, 115] on input "Flexible to change" at bounding box center [524, 110] width 10 height 10
checkbox input "true"
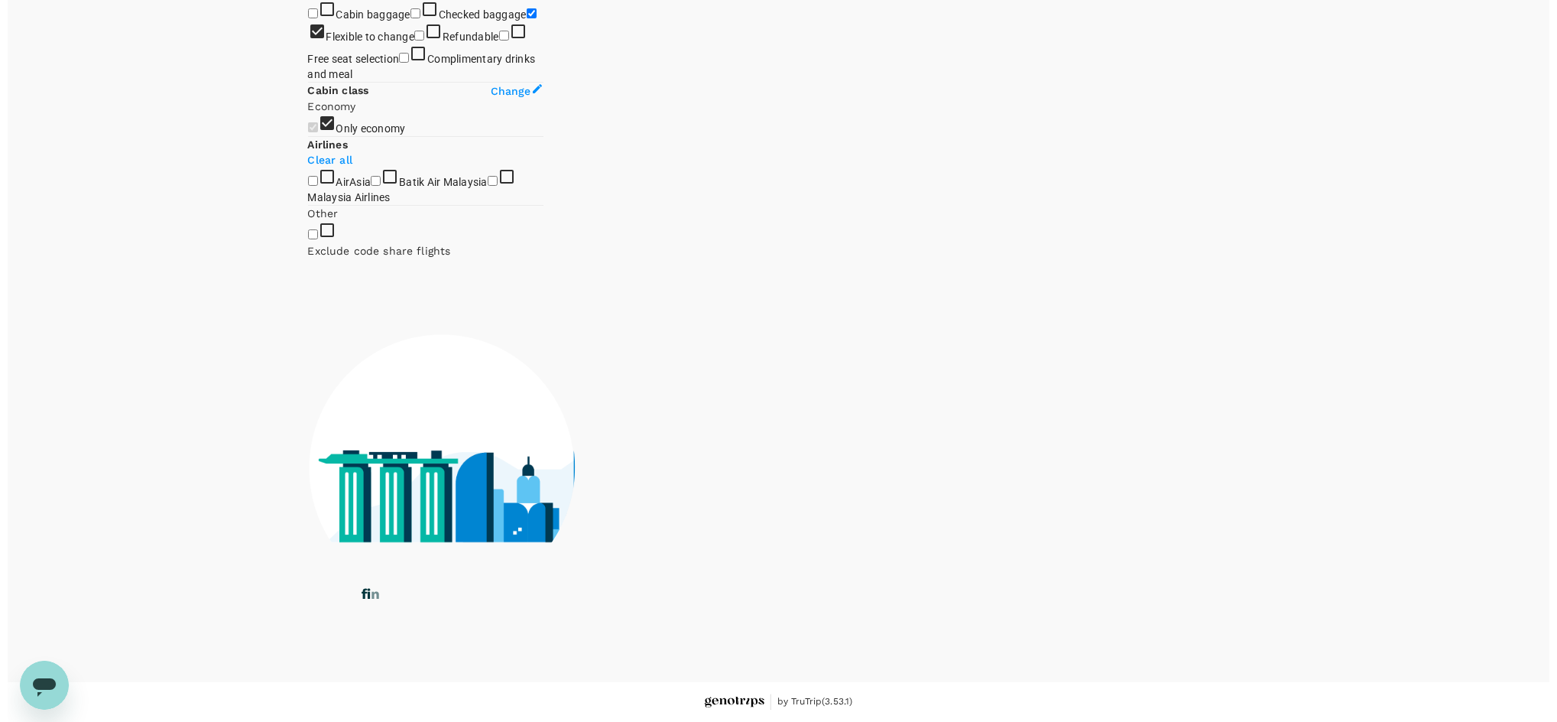
scroll to position [475, 0]
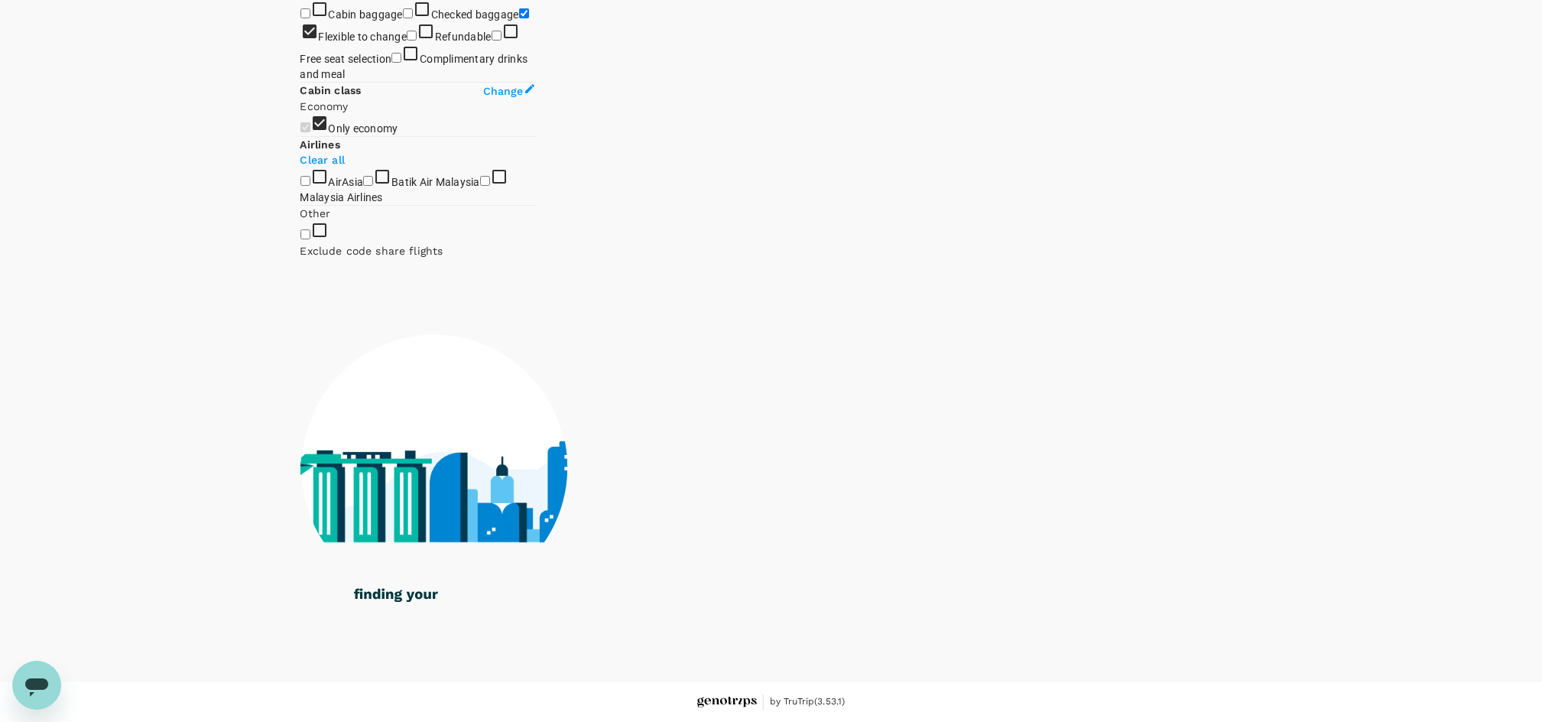
click at [329, 188] on span "AirAsia" at bounding box center [346, 182] width 35 height 12
click at [310, 186] on input "AirAsia" at bounding box center [305, 181] width 10 height 10
checkbox input "true"
